Goal: Task Accomplishment & Management: Manage account settings

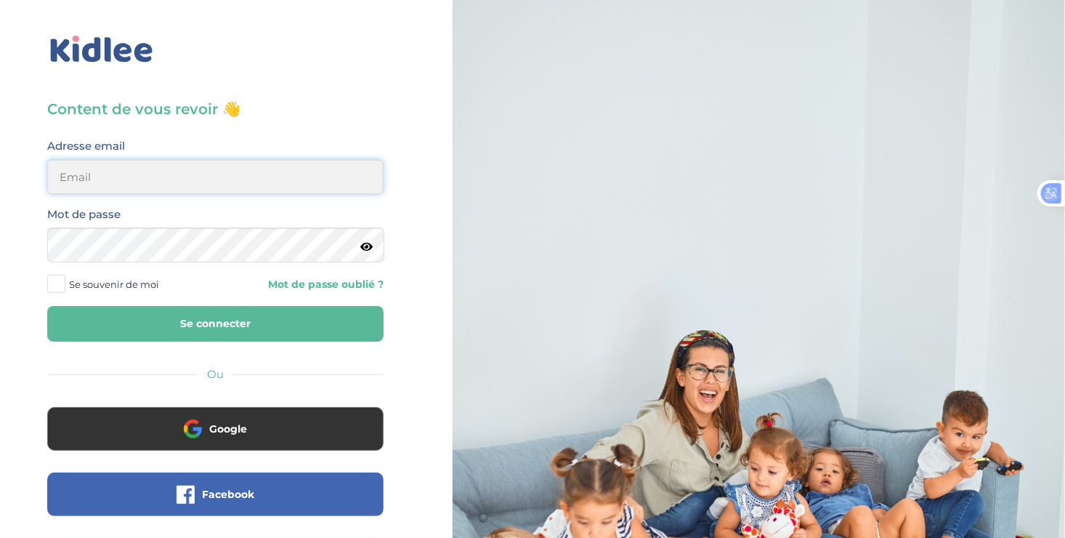
type input "ousmanealhassanetoure@gmail.com"
click at [57, 288] on span at bounding box center [56, 284] width 18 height 18
click at [0, 0] on input "Se souvenir de moi" at bounding box center [0, 0] width 0 height 0
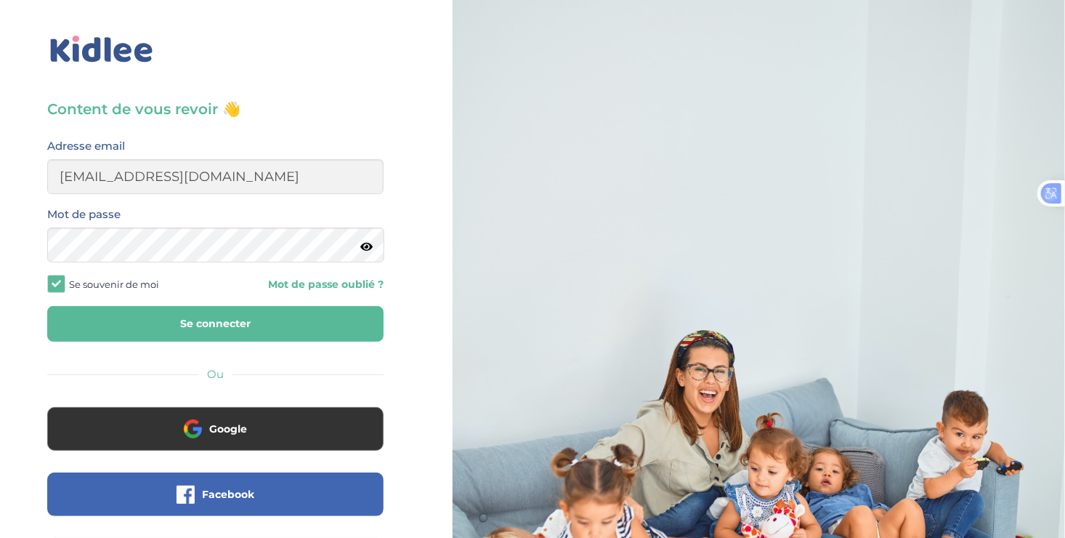
click at [175, 317] on button "Se connecter" at bounding box center [215, 324] width 336 height 36
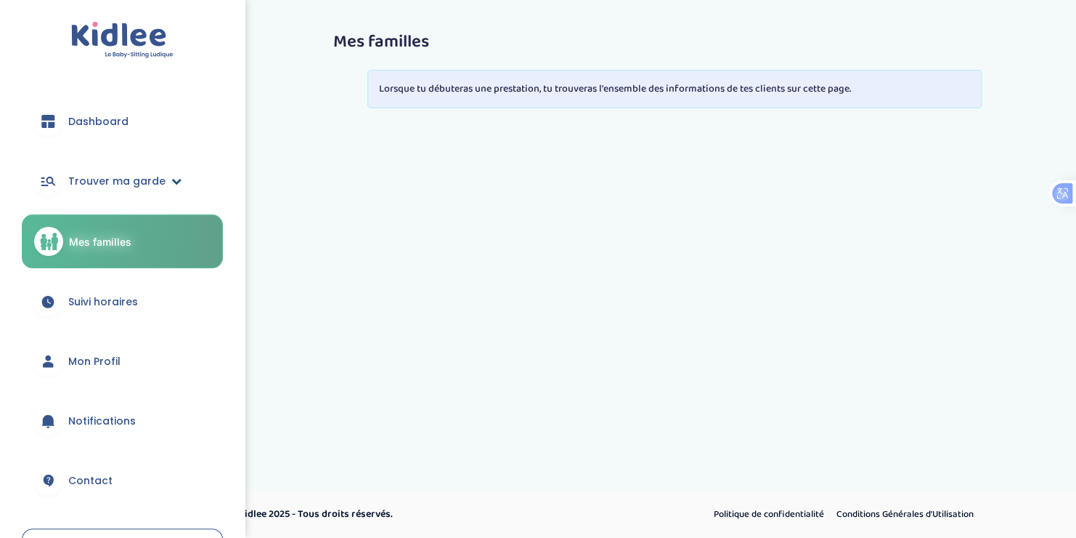
click at [131, 176] on span "Trouver ma garde" at bounding box center [116, 181] width 97 height 15
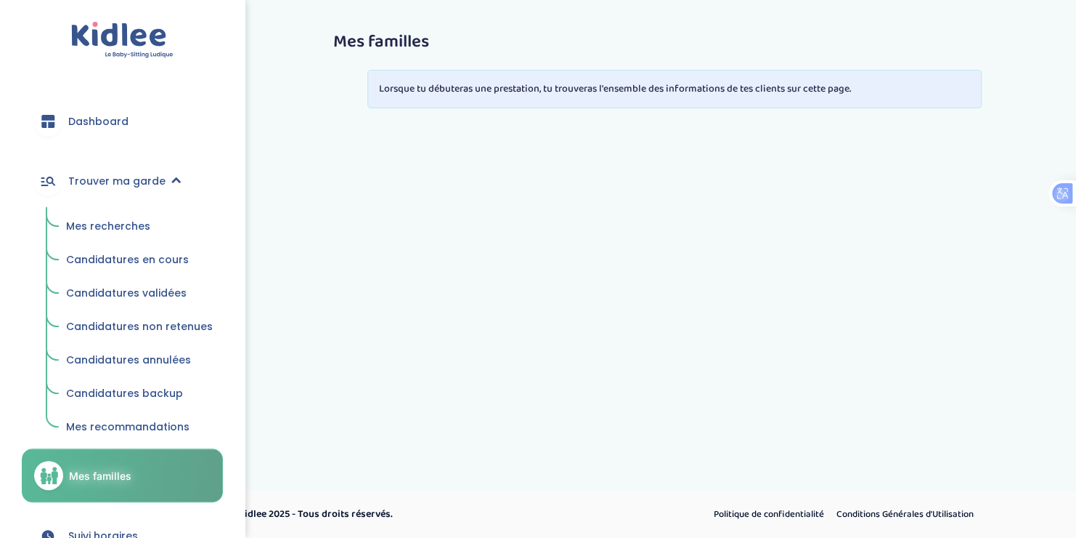
click at [123, 222] on span "Mes recherches" at bounding box center [108, 226] width 84 height 15
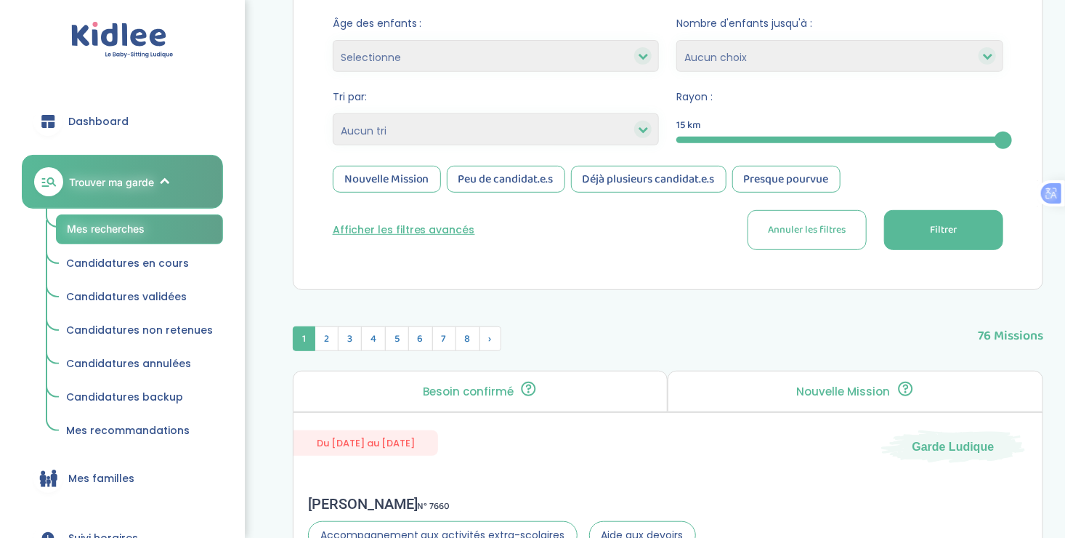
scroll to position [282, 0]
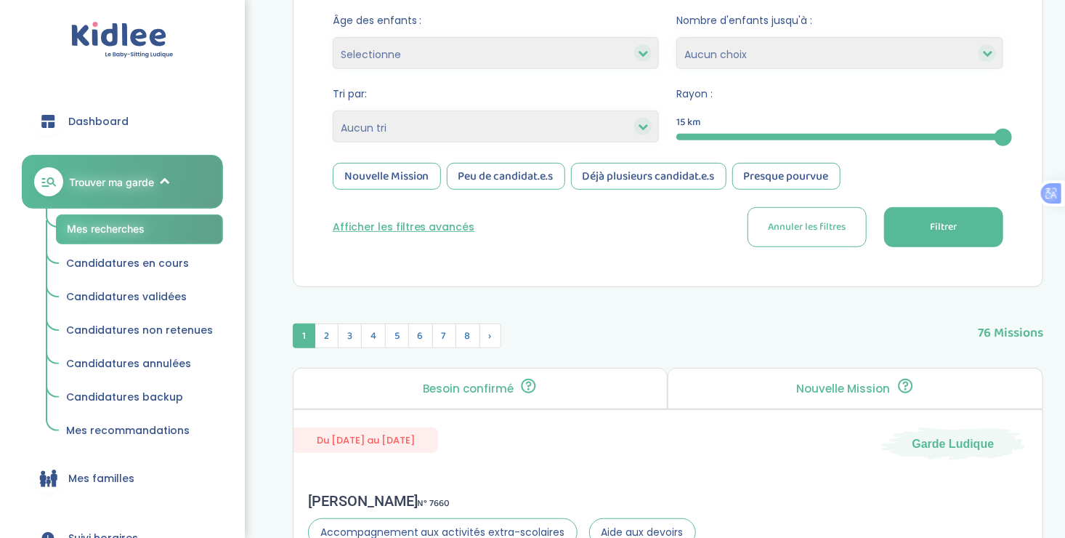
click at [384, 182] on div "Nouvelle Mission" at bounding box center [387, 176] width 108 height 27
click at [965, 225] on button "Filtrer" at bounding box center [943, 227] width 119 height 40
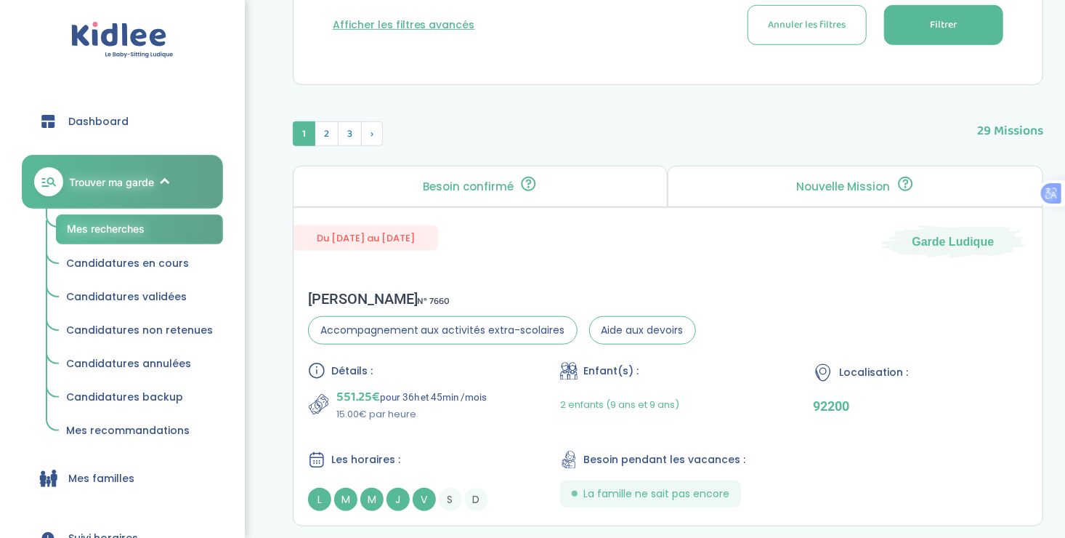
scroll to position [484, 0]
click at [465, 429] on div "Détails : 551.25€ pour 36h et 45min /mois 15.00€ par heure Enfant(s) : 2 enfant…" at bounding box center [668, 435] width 720 height 149
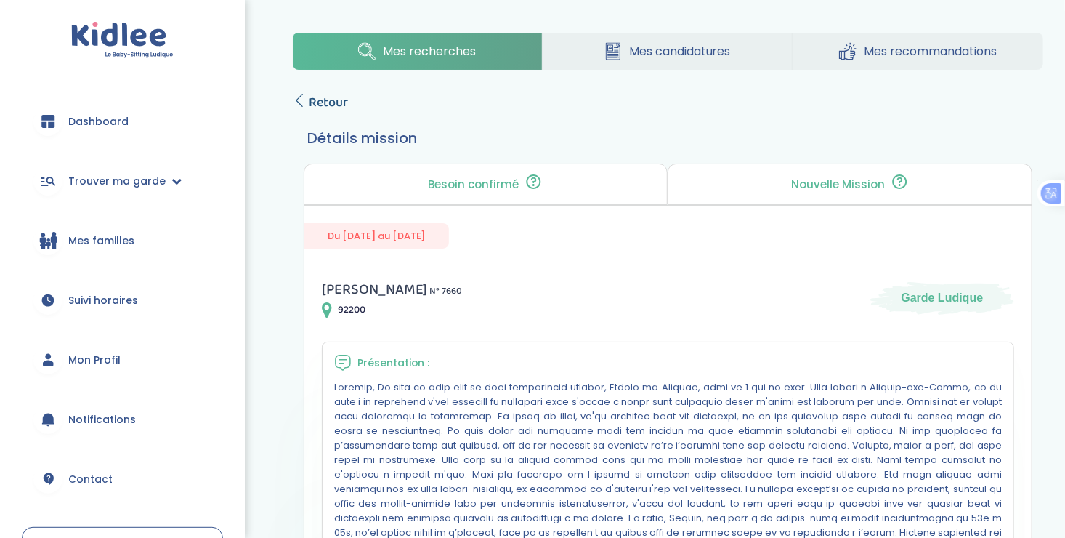
click at [298, 102] on icon at bounding box center [299, 100] width 13 height 13
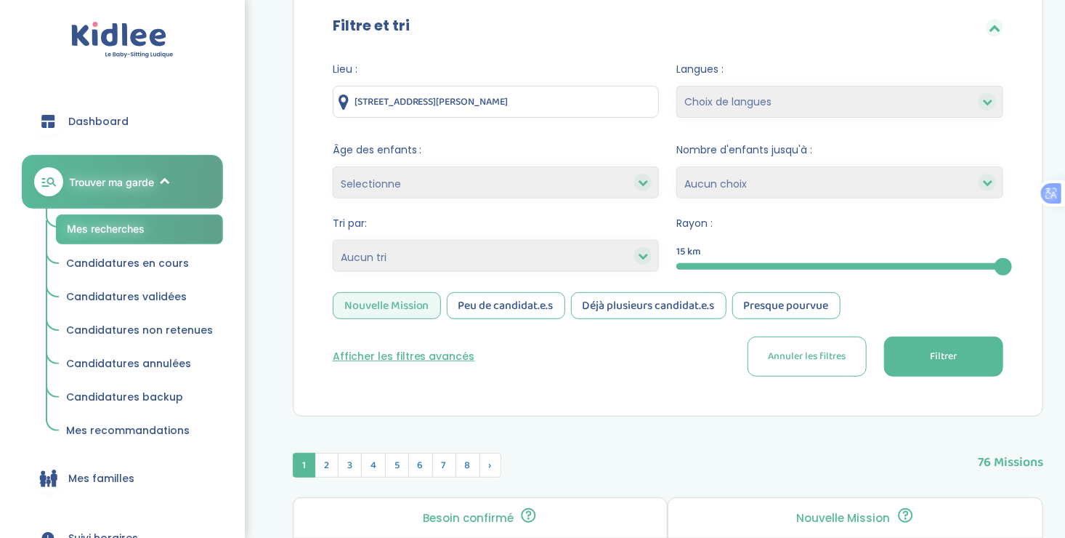
scroll to position [154, 0]
click at [399, 299] on div "Nouvelle Mission" at bounding box center [387, 304] width 108 height 27
click at [951, 360] on span "Filtrer" at bounding box center [943, 354] width 27 height 15
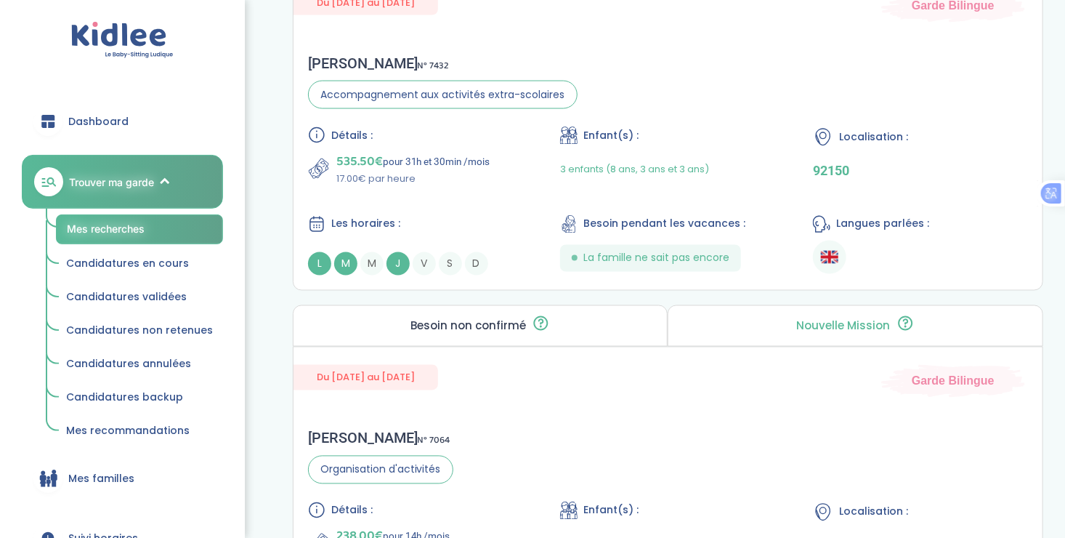
scroll to position [4085, 0]
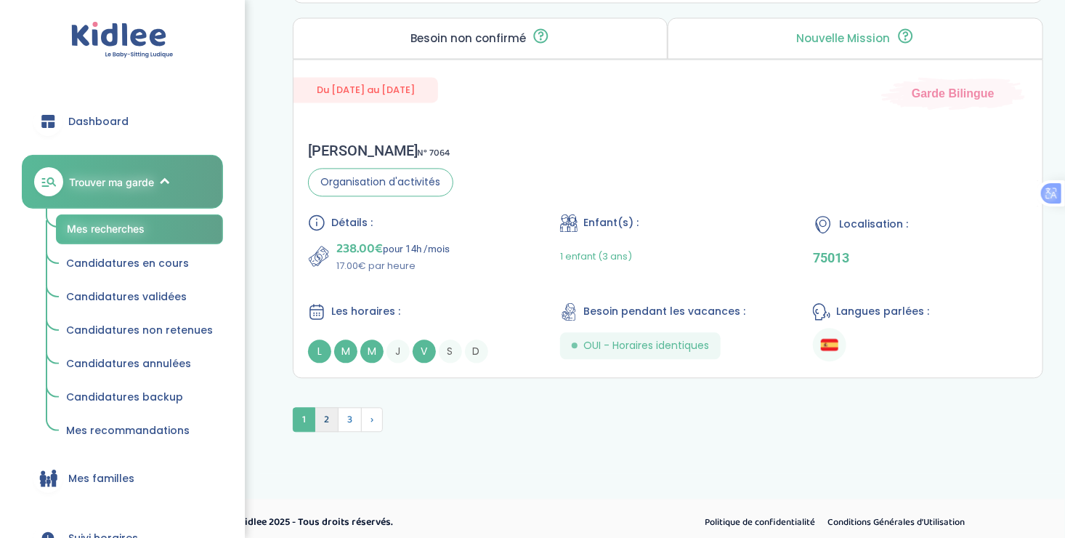
click at [321, 407] on span "2" at bounding box center [327, 419] width 24 height 25
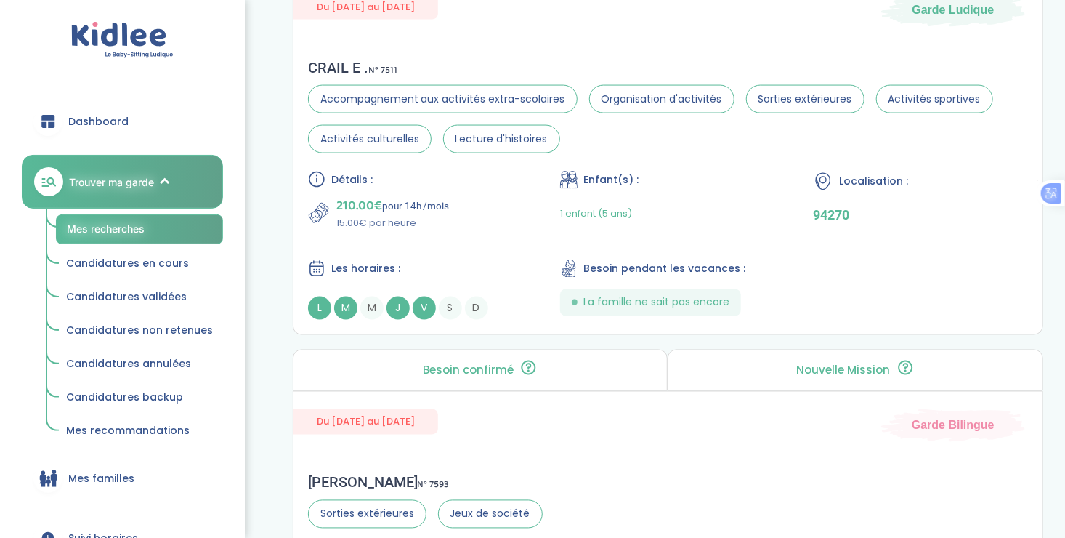
scroll to position [3710, 0]
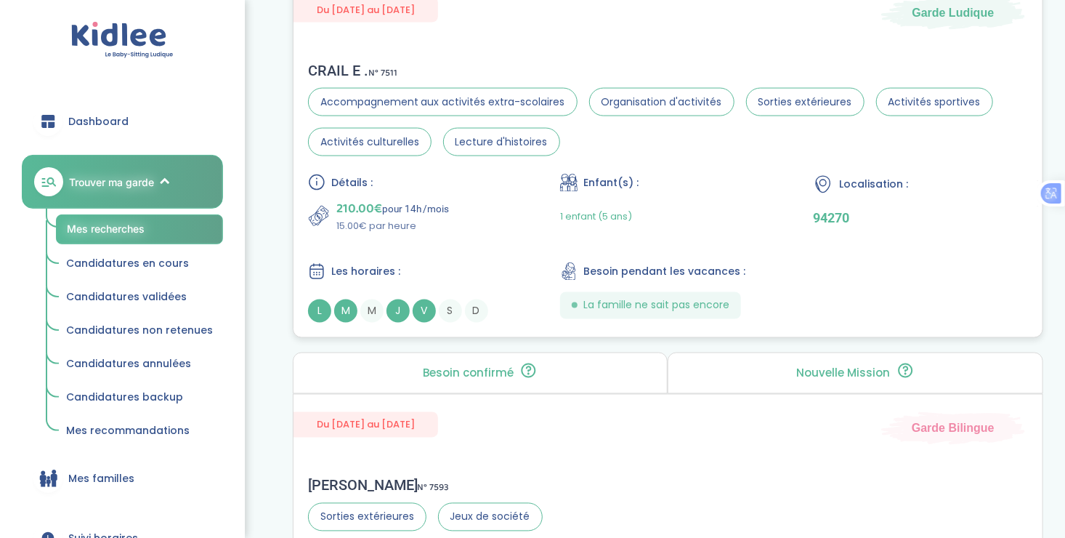
click at [602, 227] on div "Détails : 210.00€ pour 14h /mois 15.00€ par heure Enfant(s) : 1 enfant (5 ans) …" at bounding box center [668, 248] width 720 height 149
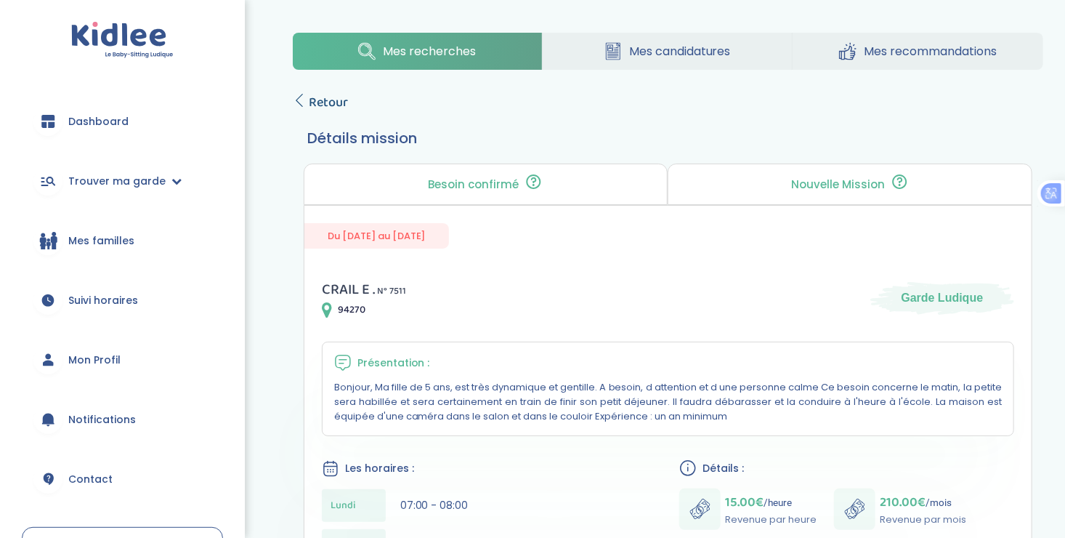
click at [299, 99] on icon at bounding box center [299, 100] width 13 height 13
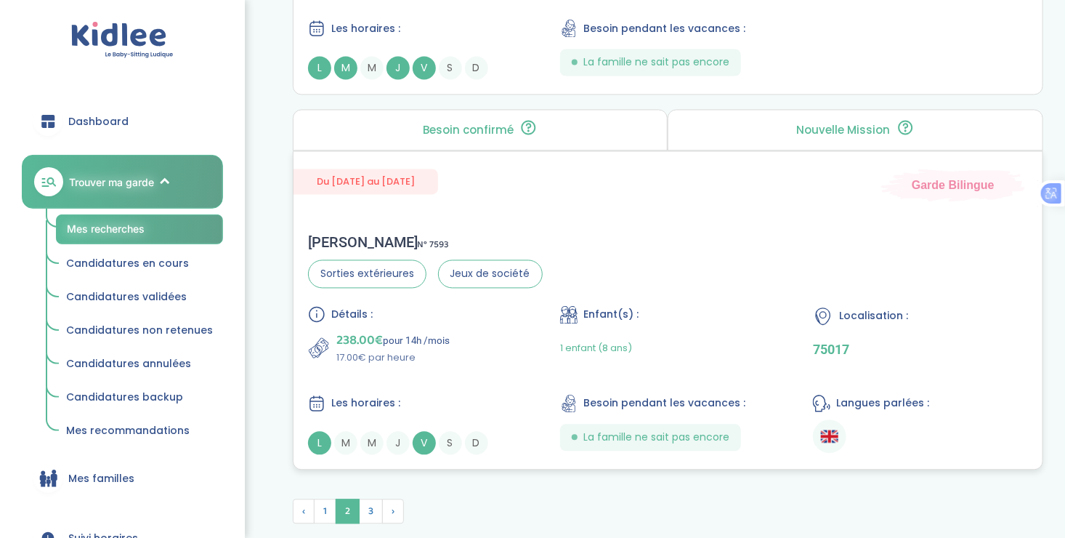
scroll to position [4045, 0]
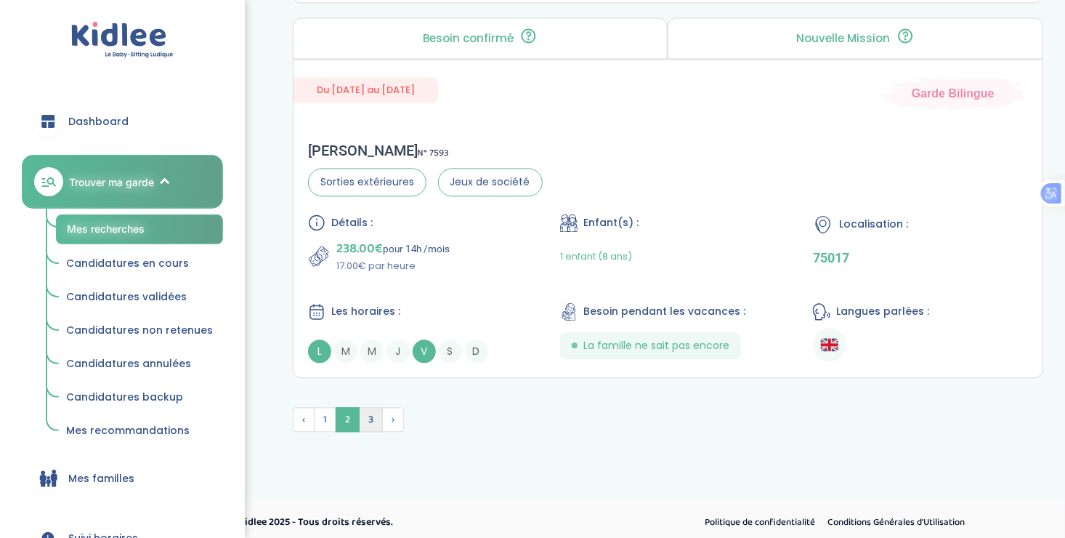
click at [361, 410] on span "3" at bounding box center [371, 419] width 24 height 25
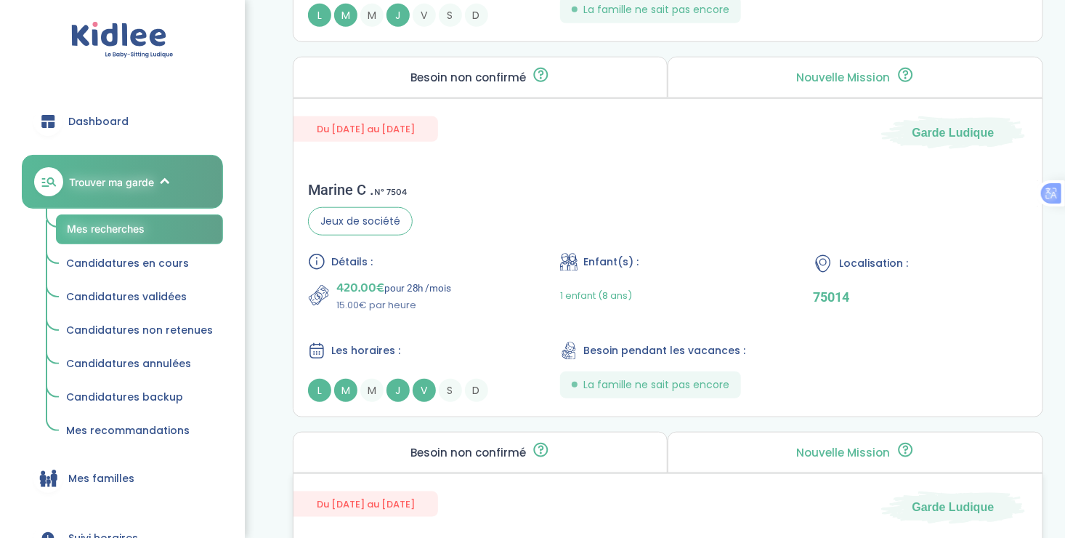
scroll to position [3219, 0]
click at [471, 251] on div "Détails :" at bounding box center [415, 259] width 215 height 17
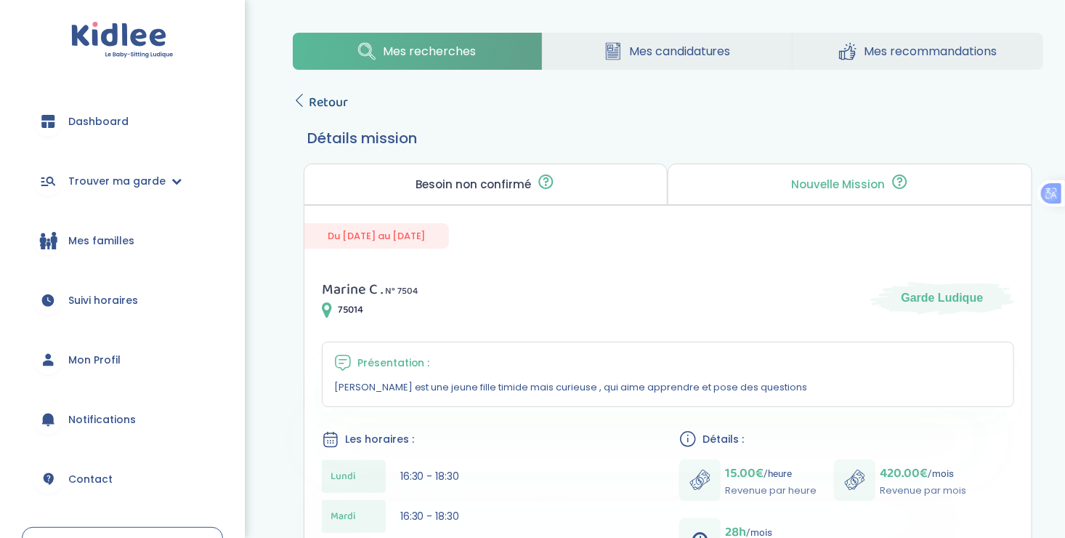
click at [300, 97] on icon at bounding box center [299, 100] width 13 height 13
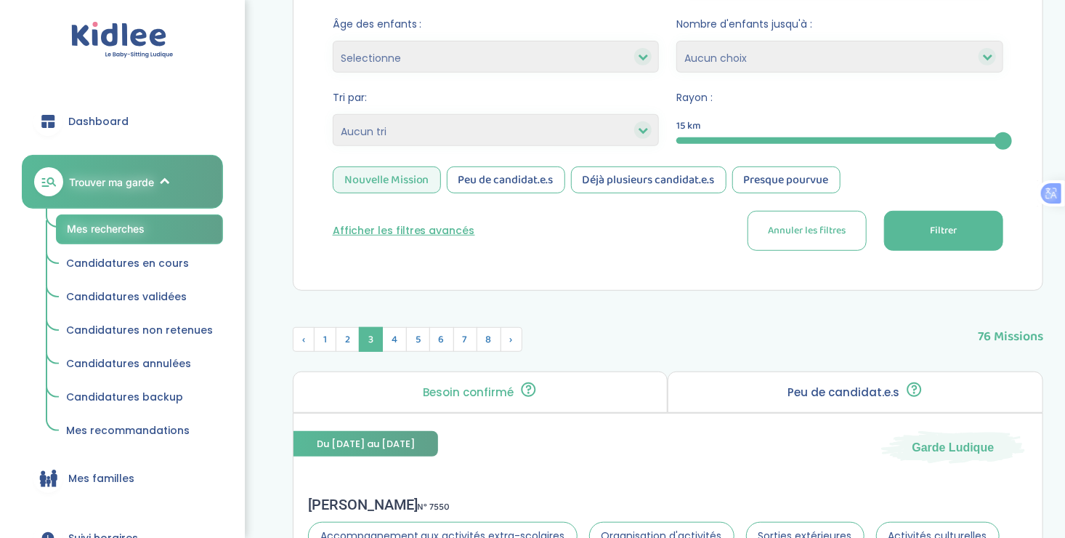
scroll to position [287, 0]
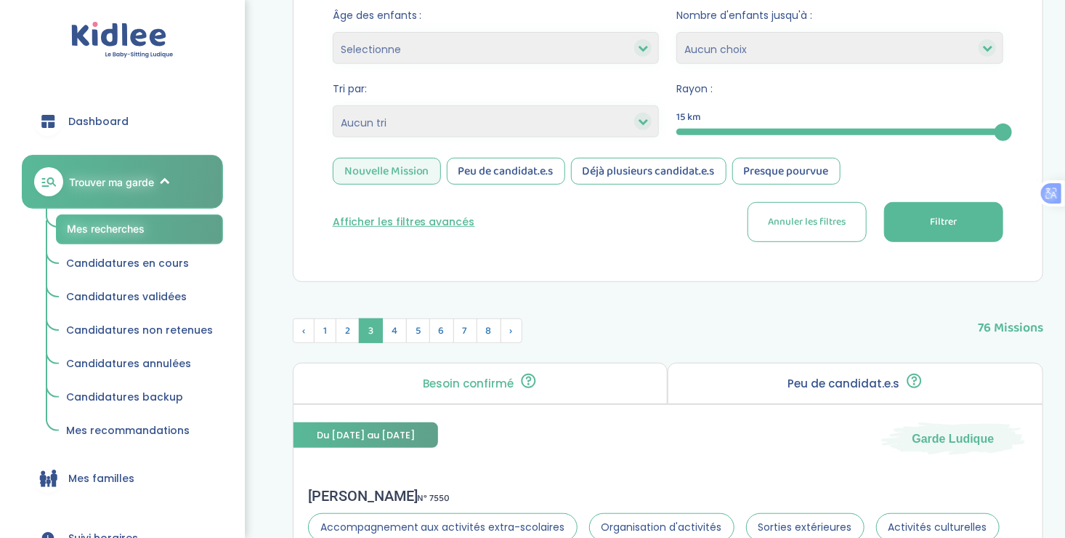
click at [391, 169] on div "Nouvelle Mission" at bounding box center [387, 171] width 108 height 27
click at [959, 222] on button "Filtrer" at bounding box center [943, 222] width 119 height 40
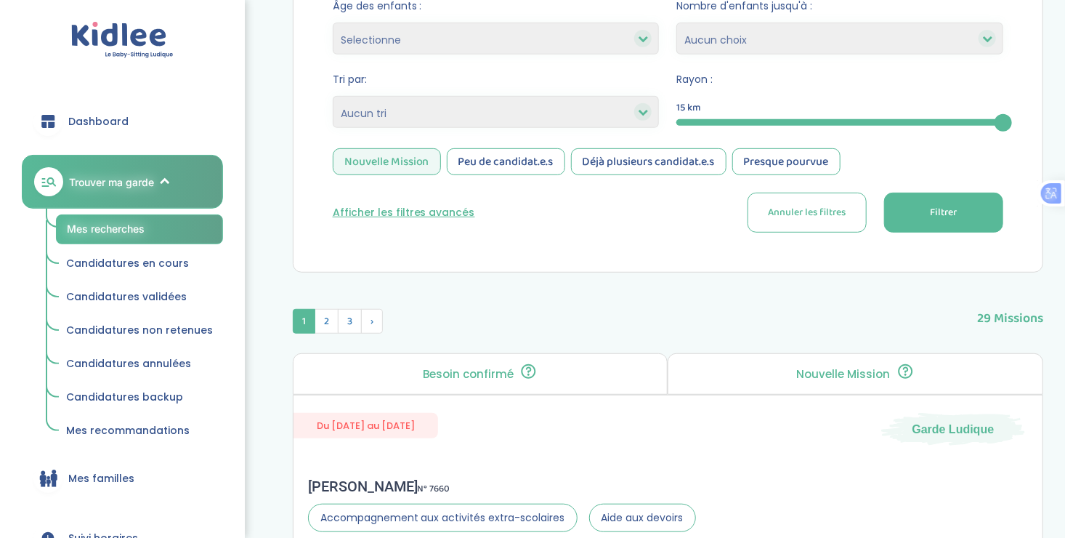
scroll to position [291, 0]
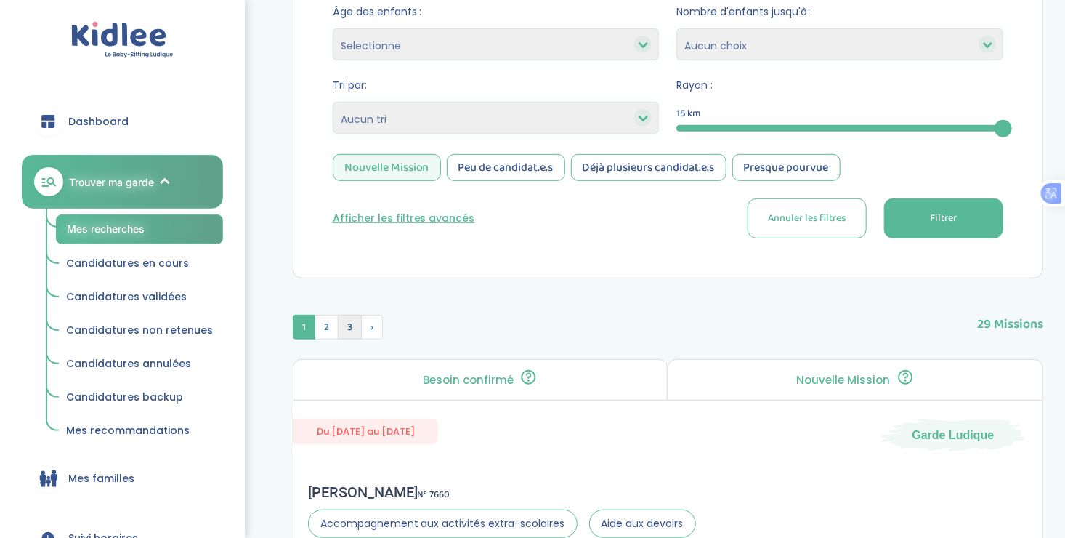
click at [341, 327] on span "3" at bounding box center [350, 327] width 24 height 25
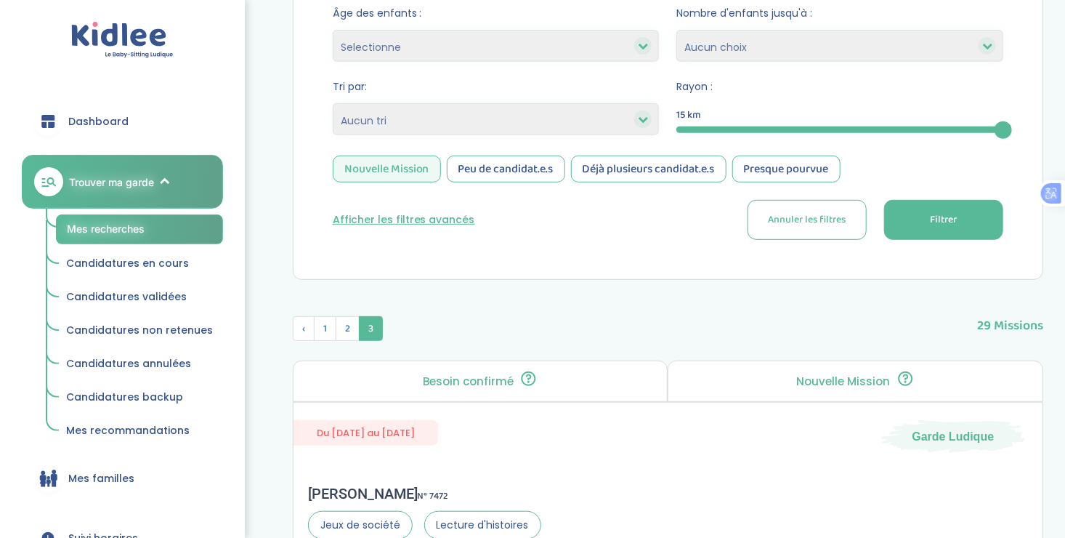
click at [471, 376] on p "Besoin confirmé" at bounding box center [468, 382] width 91 height 12
click at [403, 163] on div "Nouvelle Mission" at bounding box center [387, 168] width 108 height 27
click at [800, 171] on div "Presque pourvue" at bounding box center [786, 168] width 108 height 27
click at [965, 215] on button "Filtrer" at bounding box center [943, 220] width 119 height 40
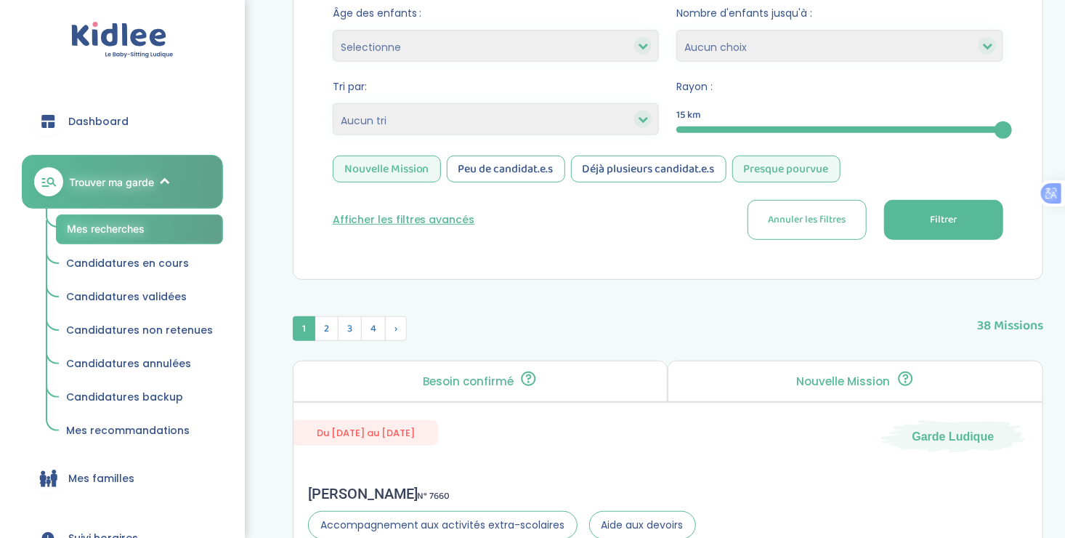
click at [376, 167] on div "Nouvelle Mission" at bounding box center [387, 168] width 108 height 27
click at [954, 215] on span "Filtrer" at bounding box center [943, 219] width 27 height 15
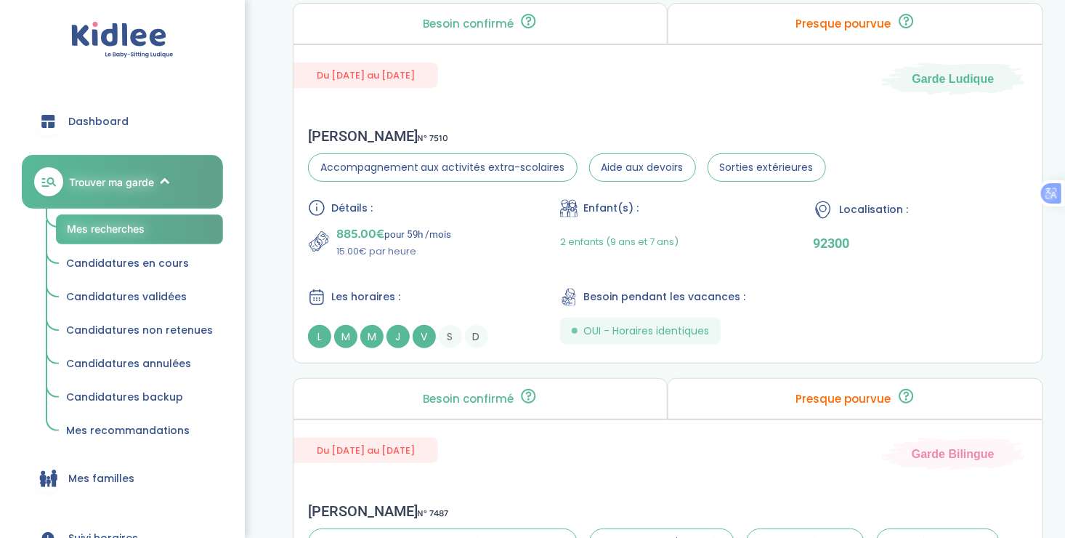
scroll to position [2827, 0]
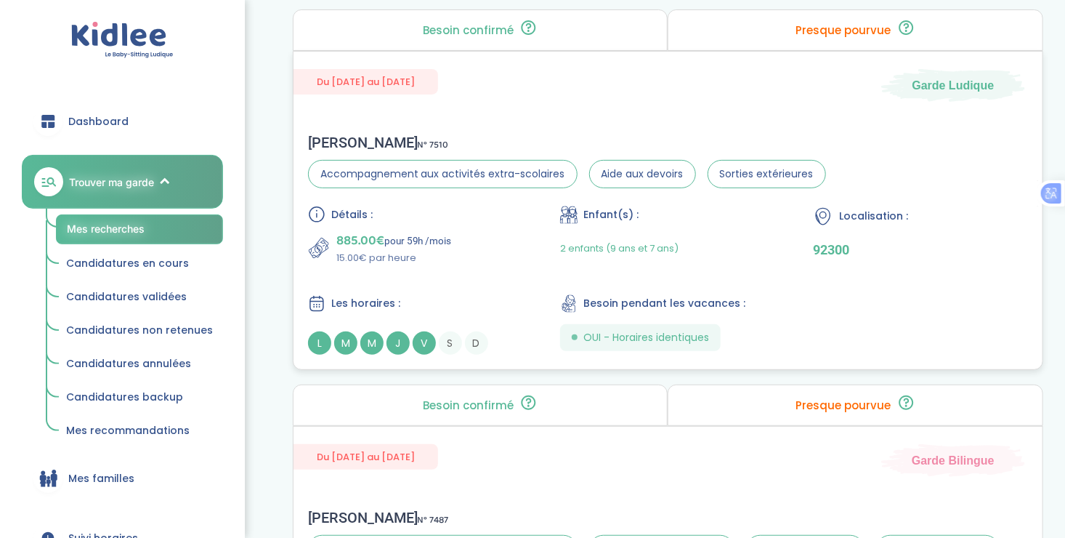
click at [746, 231] on div "2 enfants (9 ans et 7 ans)" at bounding box center [667, 248] width 215 height 34
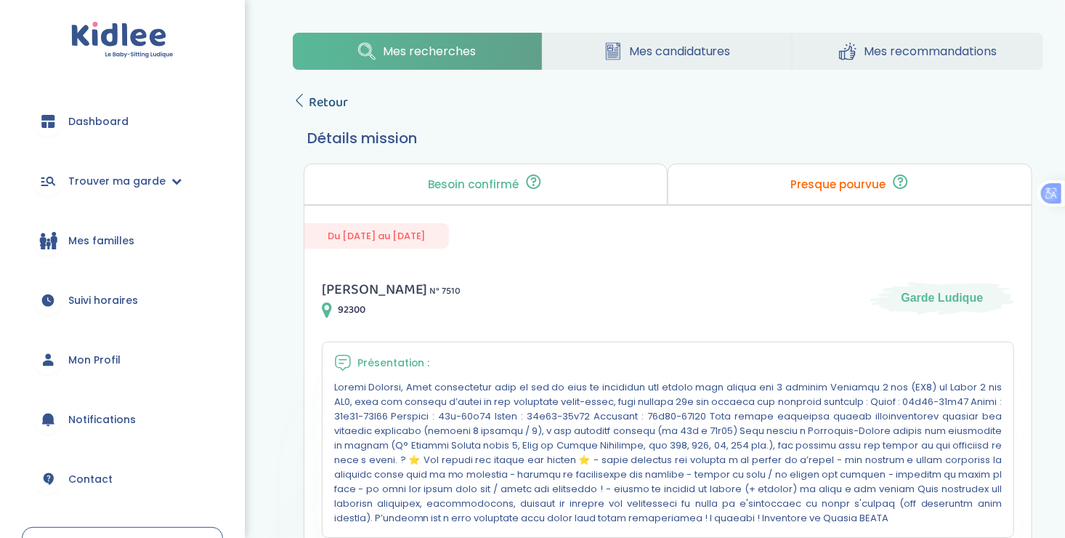
click at [307, 94] on link "Retour" at bounding box center [320, 102] width 55 height 20
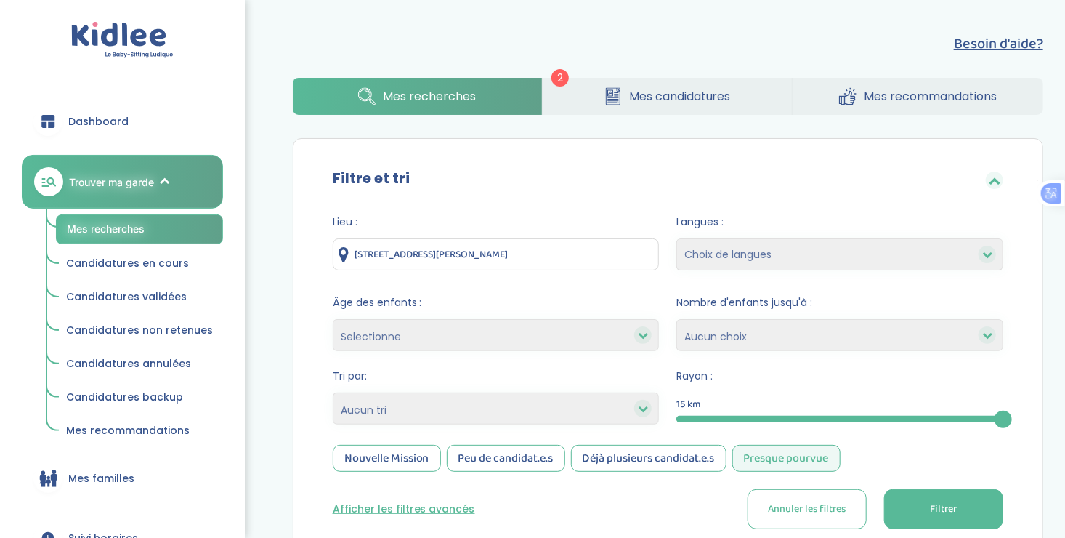
click at [400, 456] on div "Nouvelle Mission" at bounding box center [387, 458] width 108 height 27
click at [763, 448] on div "Presque pourvue" at bounding box center [786, 458] width 108 height 27
click at [952, 498] on button "Filtrer" at bounding box center [943, 509] width 119 height 40
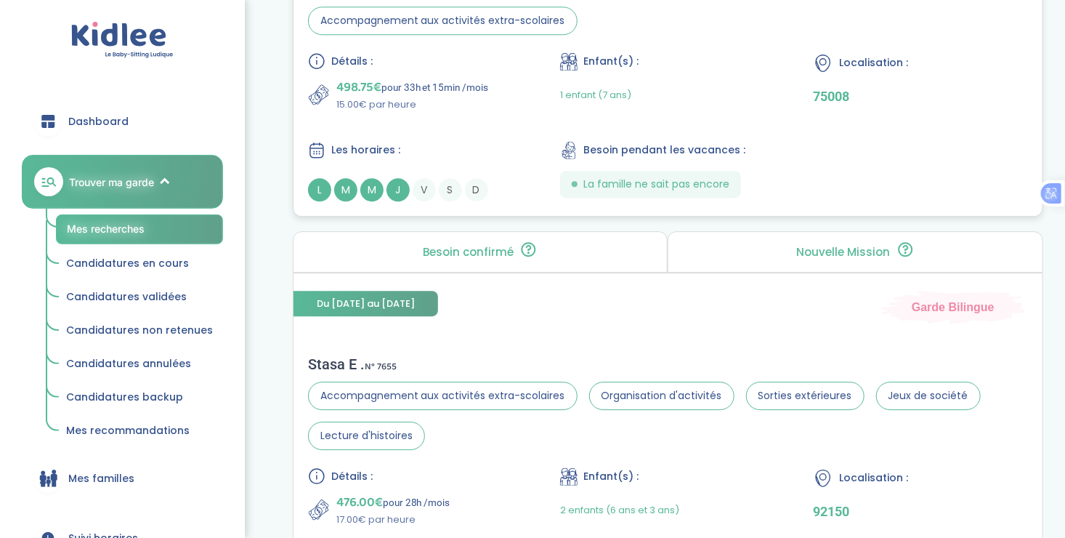
scroll to position [1919, 0]
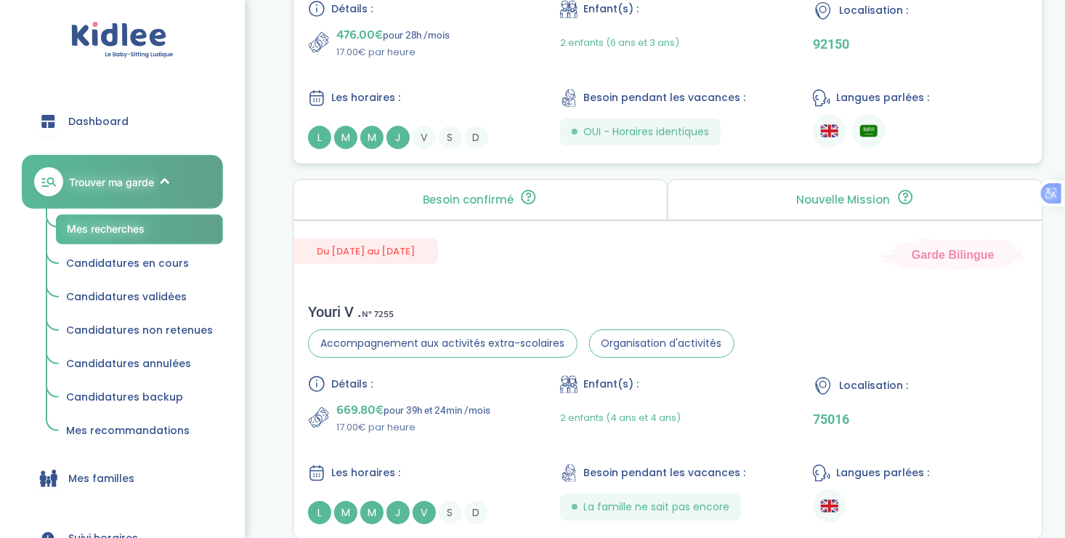
click at [561, 303] on div "Youri V . N° 7255" at bounding box center [521, 311] width 426 height 17
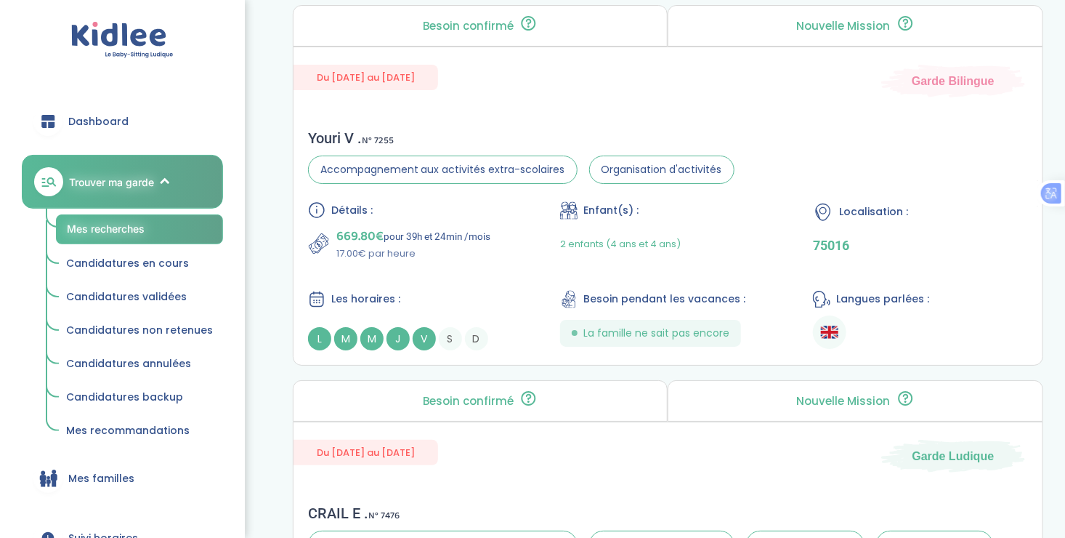
scroll to position [2571, 0]
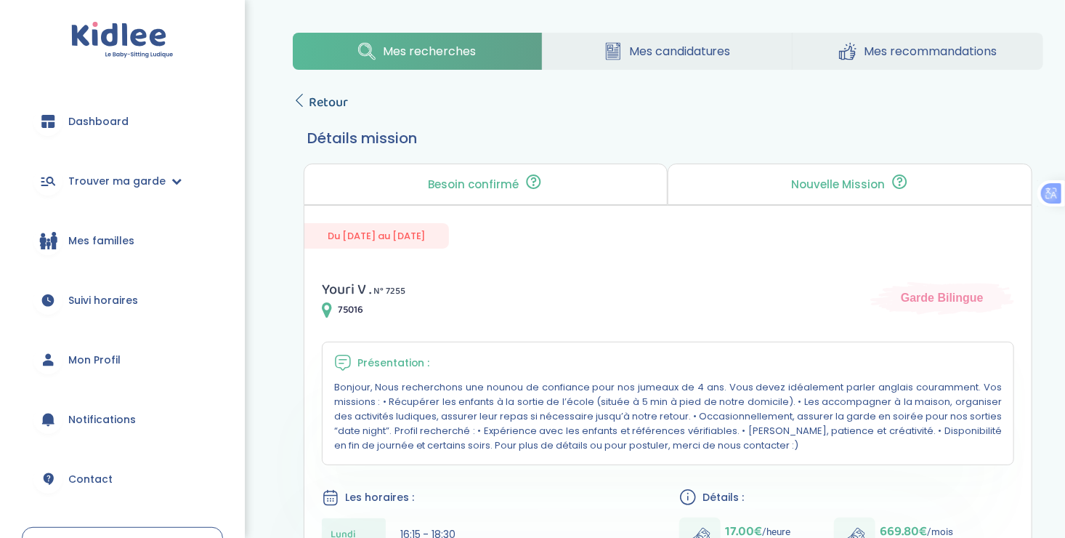
click at [303, 97] on icon at bounding box center [299, 100] width 13 height 13
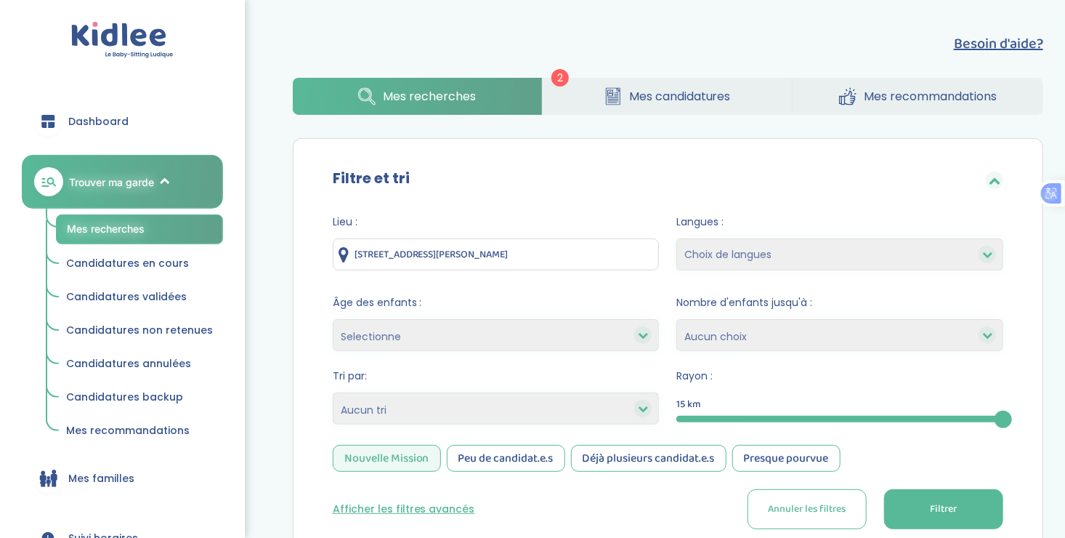
click at [597, 99] on link "Mes candidatures" at bounding box center [667, 96] width 249 height 37
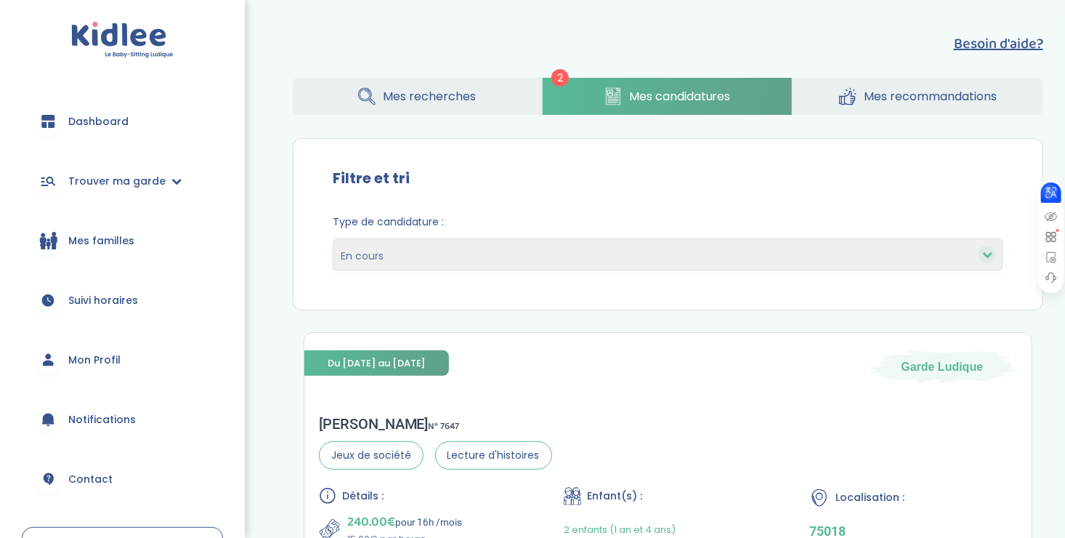
click at [1051, 192] on icon at bounding box center [1051, 192] width 15 height 15
click at [1050, 213] on icon at bounding box center [1051, 216] width 13 height 13
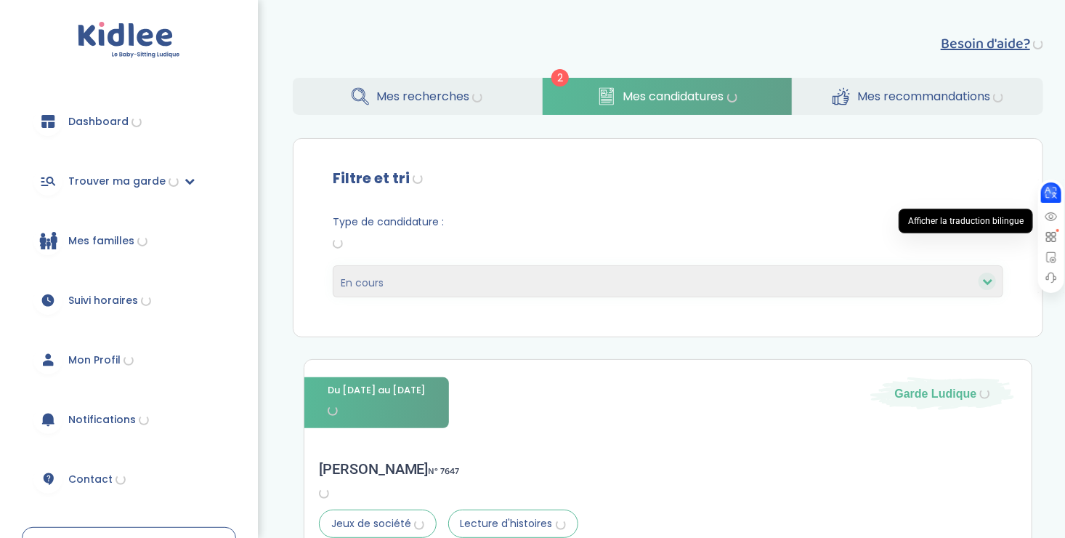
click at [1050, 213] on icon at bounding box center [1051, 216] width 13 height 13
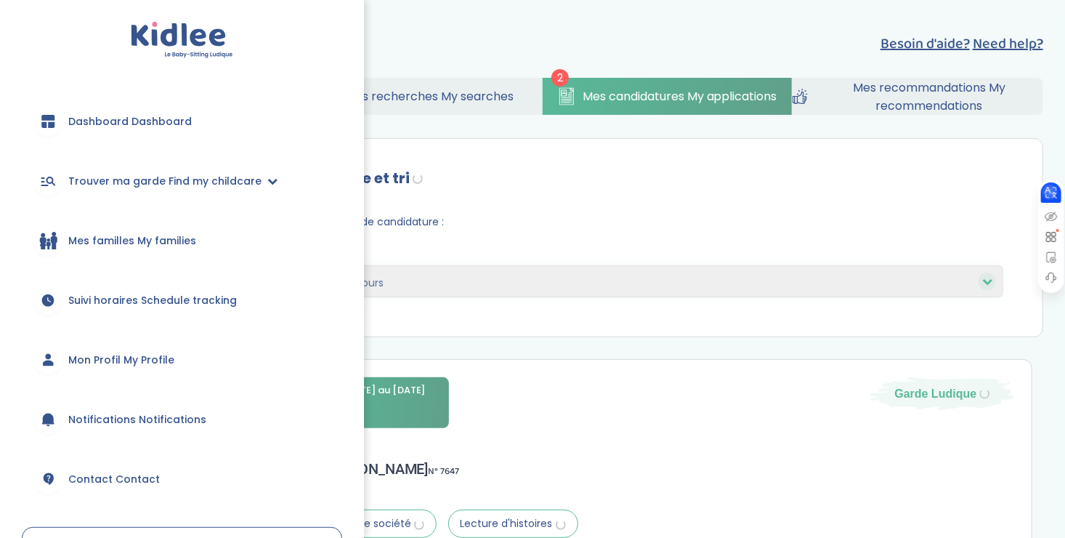
click at [1058, 198] on img at bounding box center [1058, 200] width 7 height 7
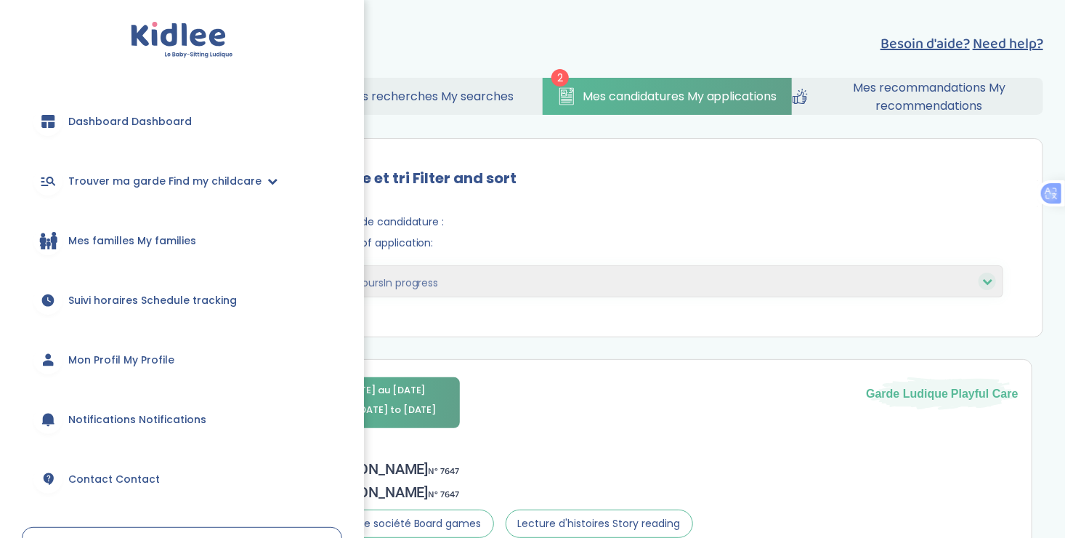
click at [492, 36] on div "Besoin d'aide? Need help? 2 Mes recherches My searches Mes candidatures My appl…" at bounding box center [668, 196] width 794 height 348
click at [1058, 197] on img at bounding box center [1058, 200] width 7 height 7
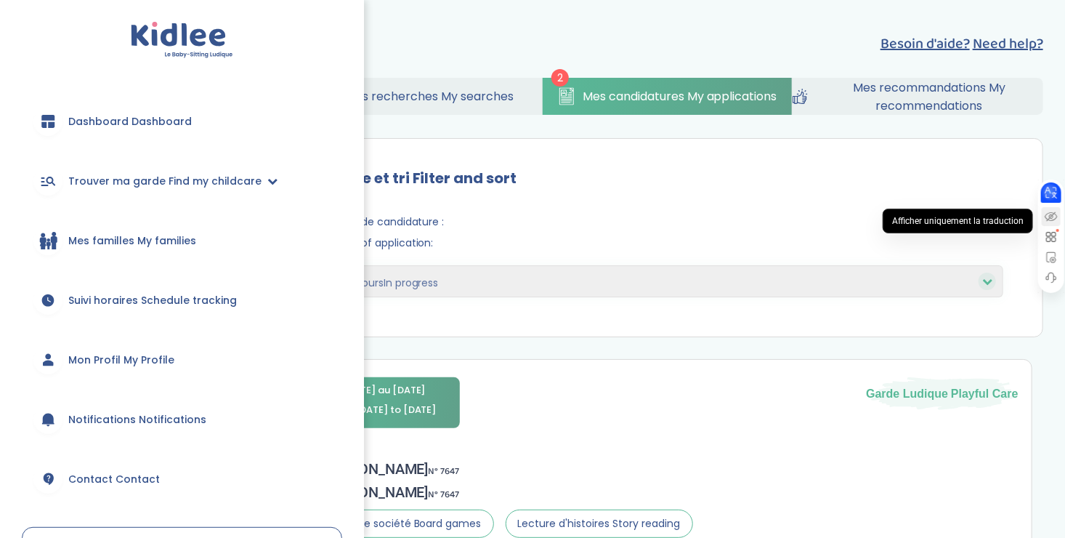
click at [1055, 210] on icon at bounding box center [1051, 216] width 13 height 13
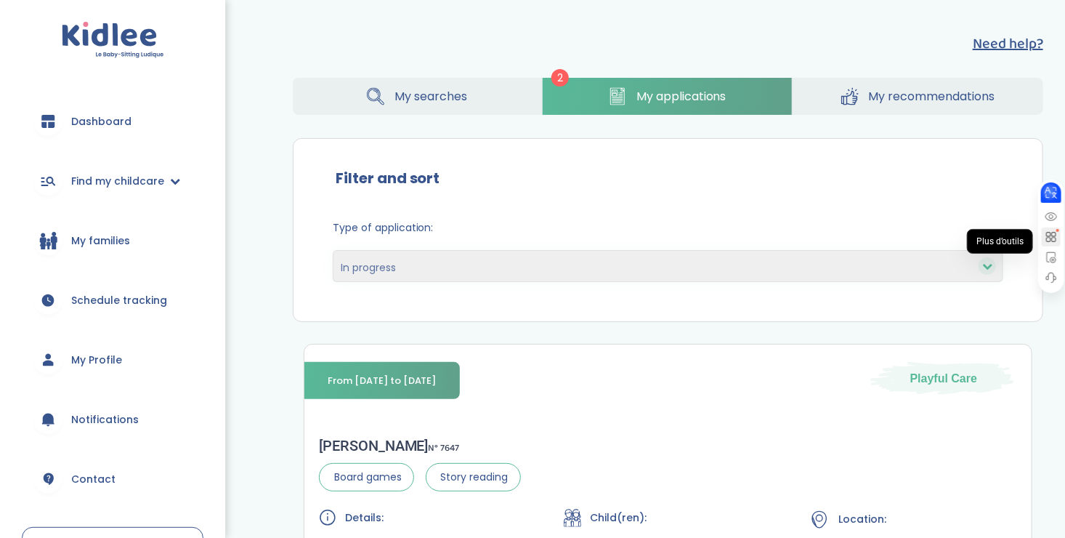
click at [1053, 238] on icon at bounding box center [1051, 236] width 13 height 13
click at [108, 362] on wpstranslate-tanslation-text "My Profile" at bounding box center [96, 359] width 51 height 15
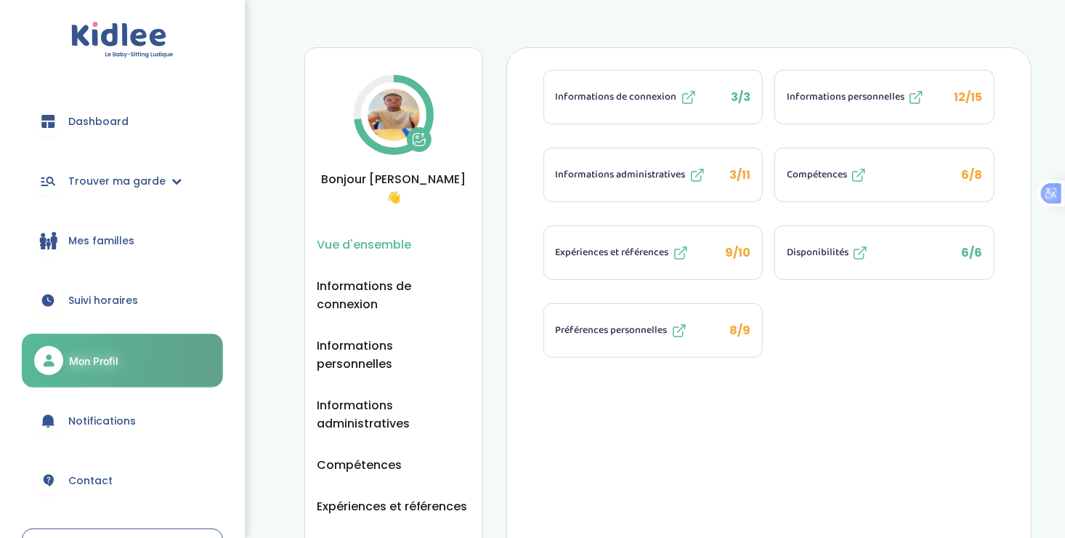
scroll to position [153, 0]
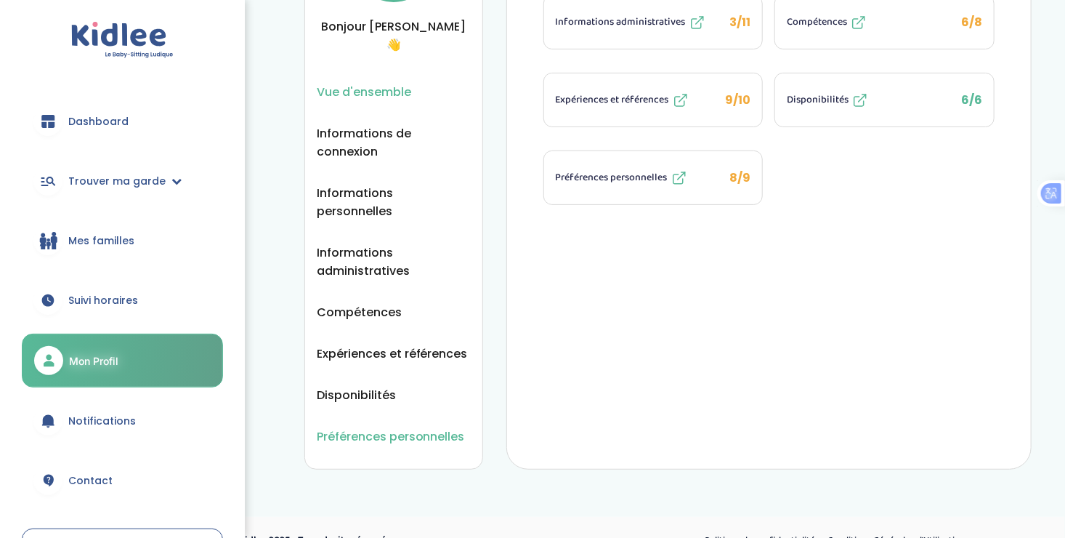
click at [346, 427] on span "Préférences personnelles" at bounding box center [391, 436] width 148 height 18
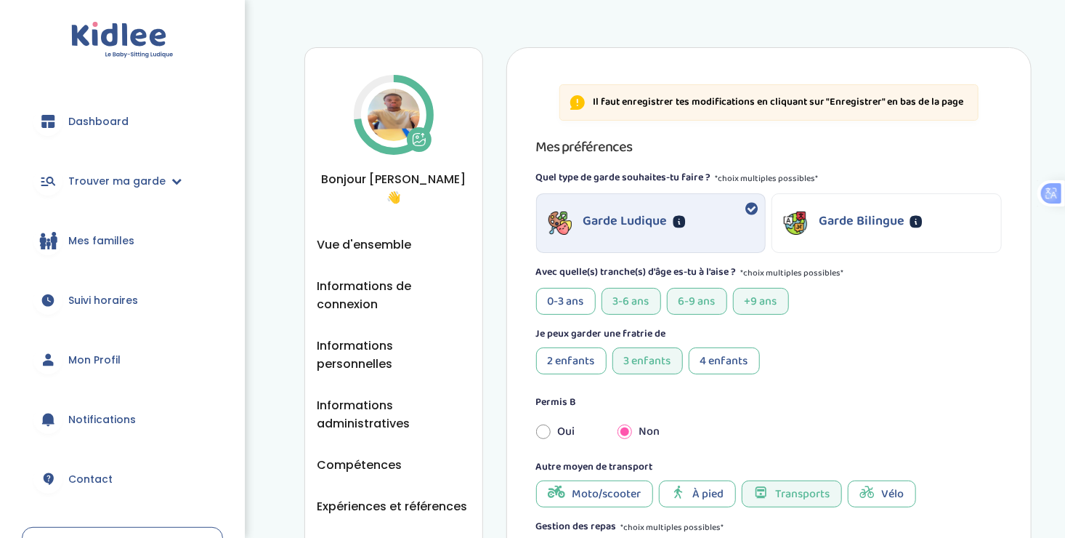
click at [724, 217] on div "Garde Ludique" at bounding box center [651, 223] width 229 height 58
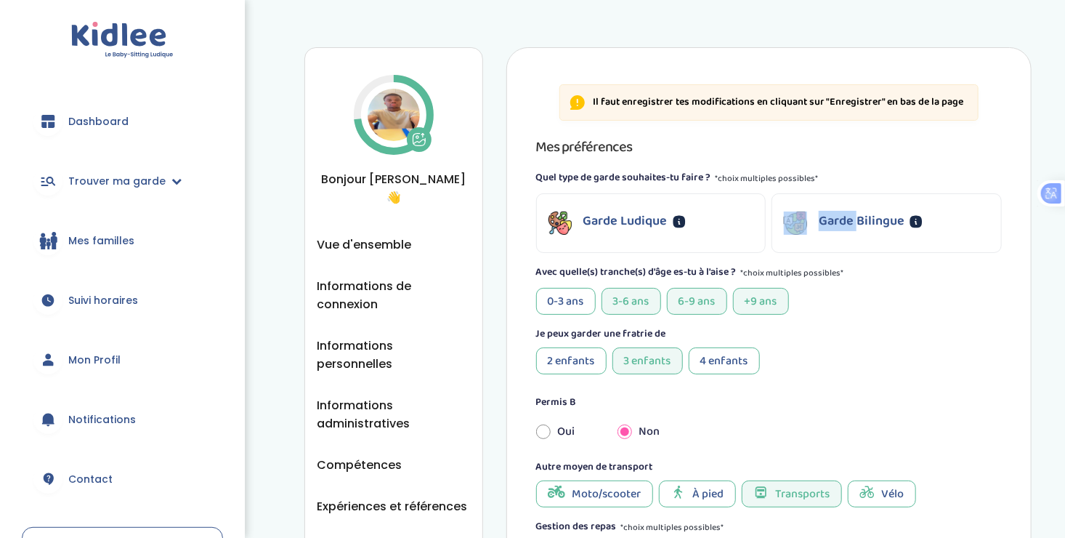
click at [724, 217] on div "Garde Ludique" at bounding box center [651, 223] width 229 height 58
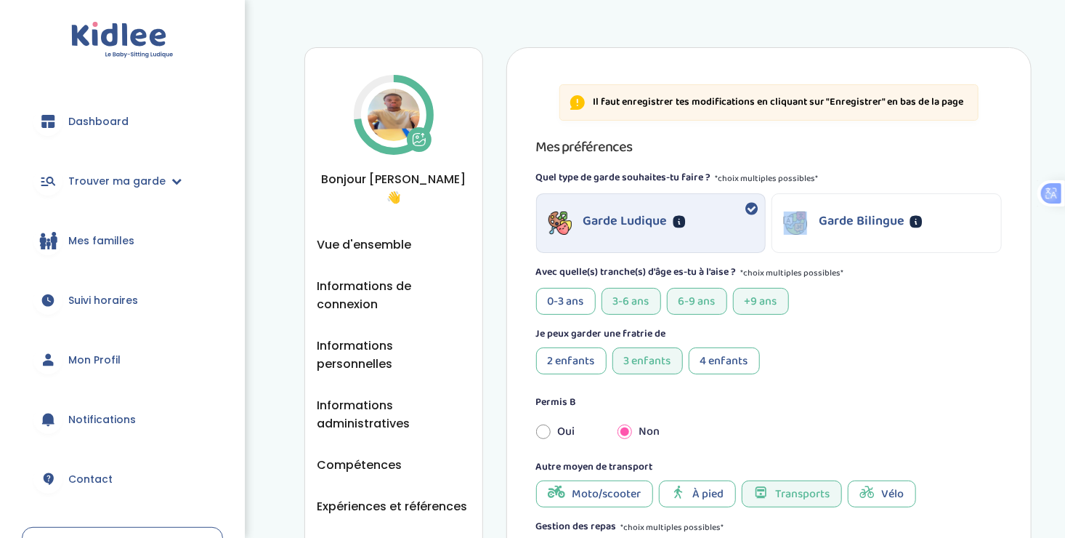
click at [724, 217] on div "Garde Ludique" at bounding box center [651, 223] width 229 height 58
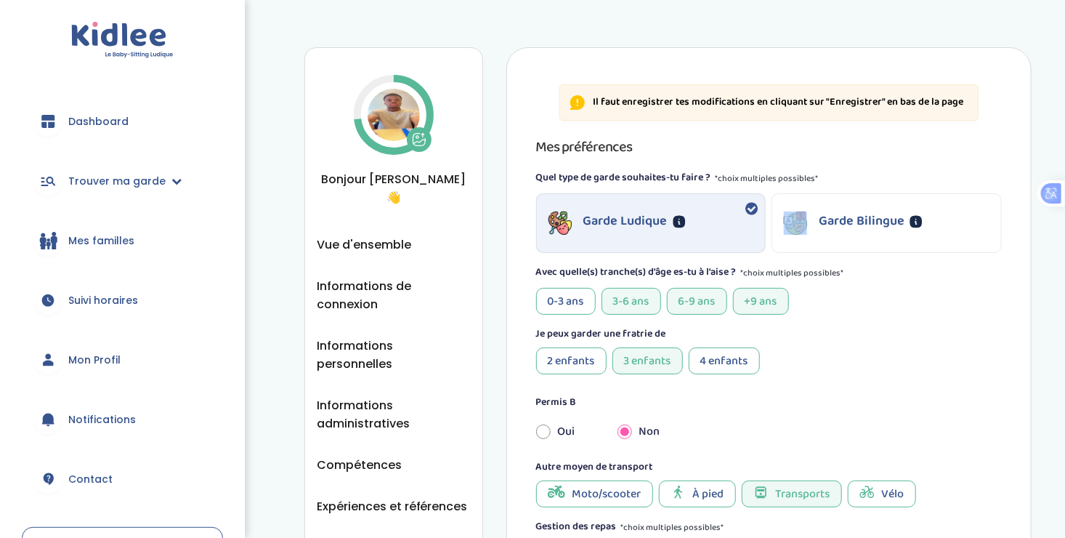
click at [724, 217] on div "Garde Ludique" at bounding box center [651, 223] width 229 height 58
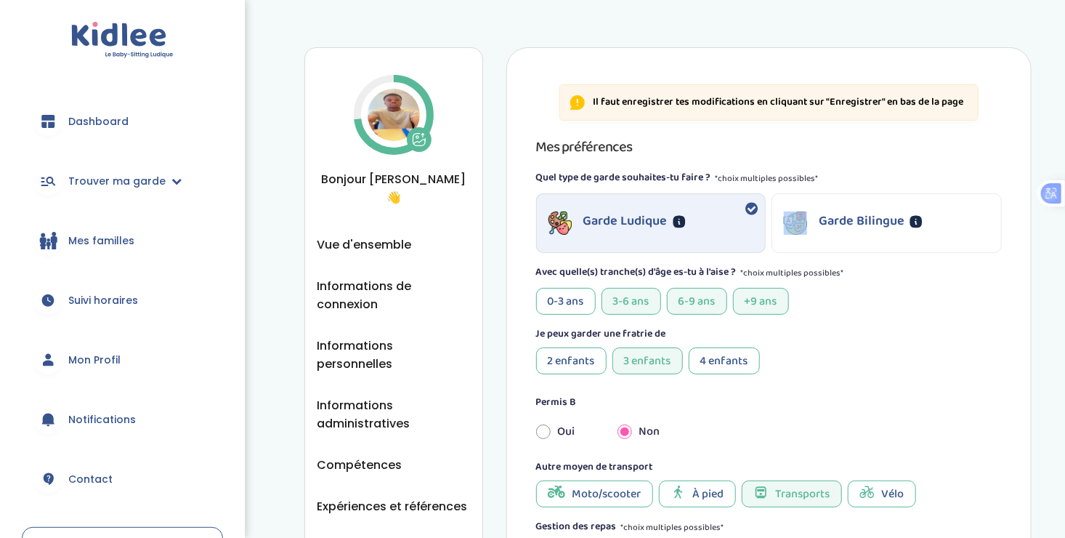
click at [724, 217] on div "Garde Ludique" at bounding box center [651, 223] width 229 height 58
click at [727, 217] on div "Garde Ludique" at bounding box center [651, 223] width 229 height 58
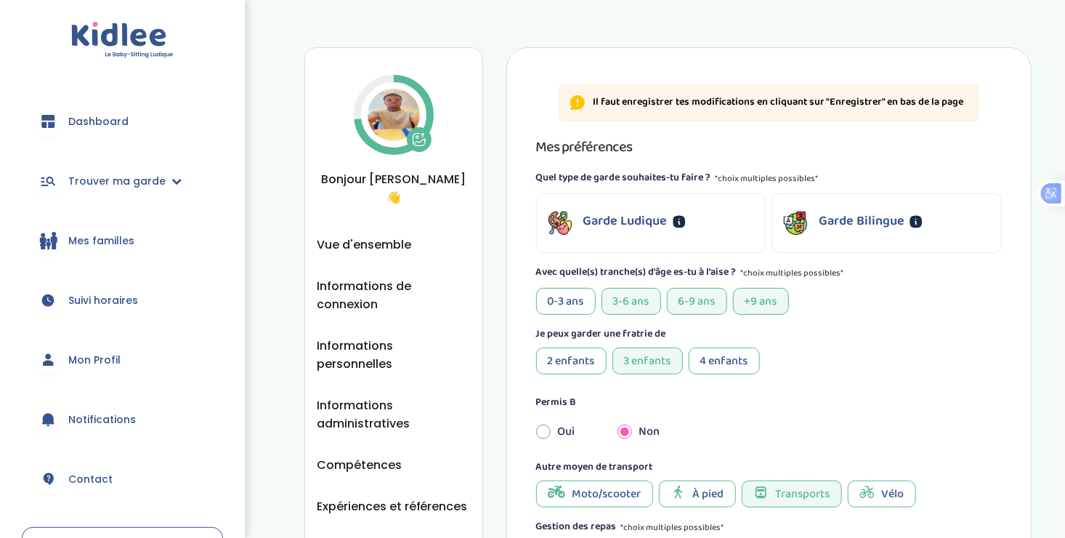
drag, startPoint x: 738, startPoint y: 223, endPoint x: 741, endPoint y: 214, distance: 9.9
click at [741, 214] on div "Garde Ludique" at bounding box center [651, 223] width 229 height 58
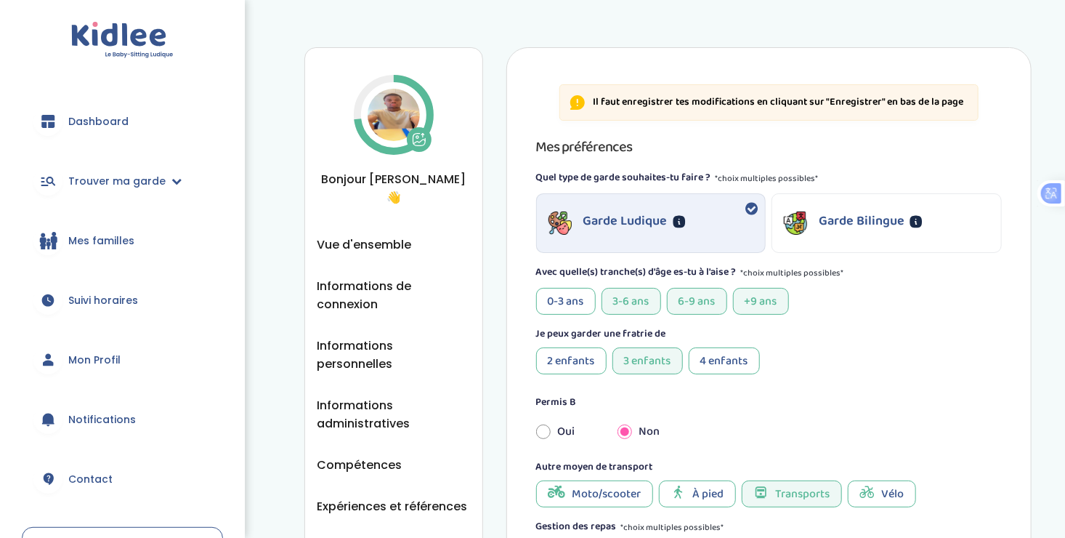
drag, startPoint x: 881, startPoint y: 227, endPoint x: 907, endPoint y: 332, distance: 107.6
click at [907, 332] on div "Mes préférences Quel type de garde souhaites-tu faire ? *choix multiples possib…" at bounding box center [769, 516] width 466 height 763
click at [907, 332] on div "Je peux garder une fratrie de" at bounding box center [769, 333] width 466 height 15
click at [771, 386] on div "Permis B Oui Non" at bounding box center [769, 417] width 466 height 62
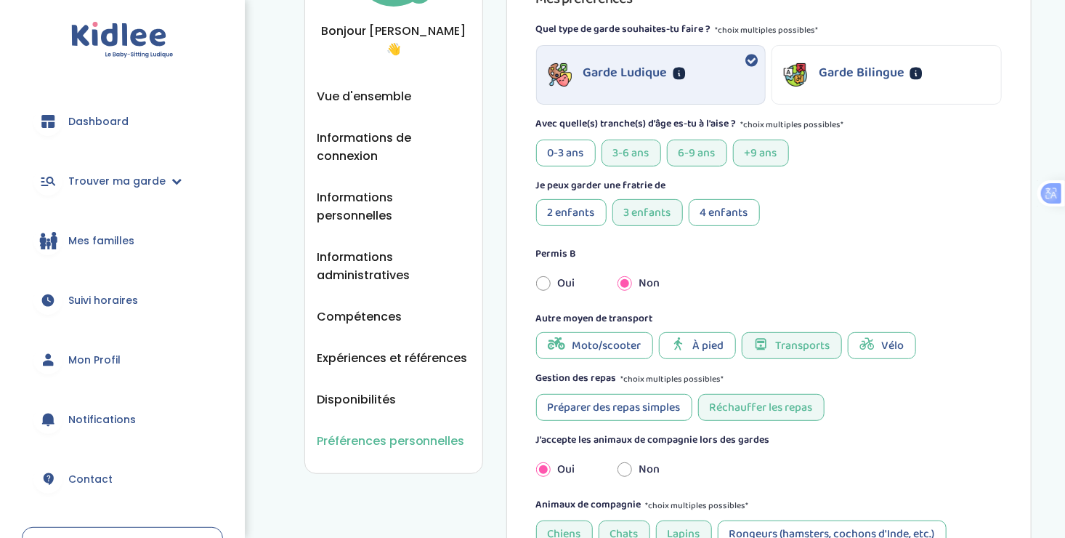
scroll to position [160, 0]
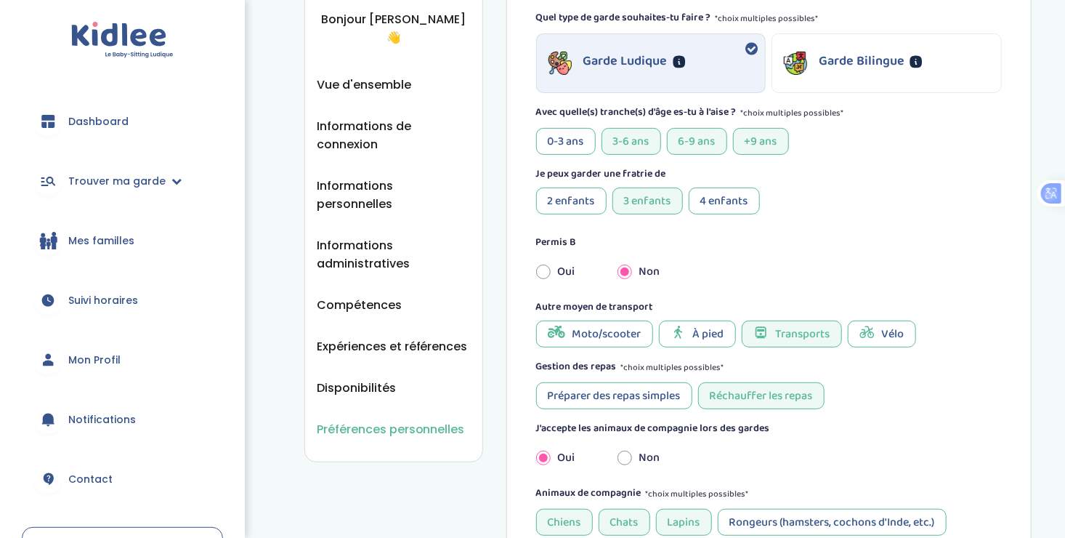
click at [771, 385] on div "Réchauffer les repas" at bounding box center [761, 395] width 126 height 27
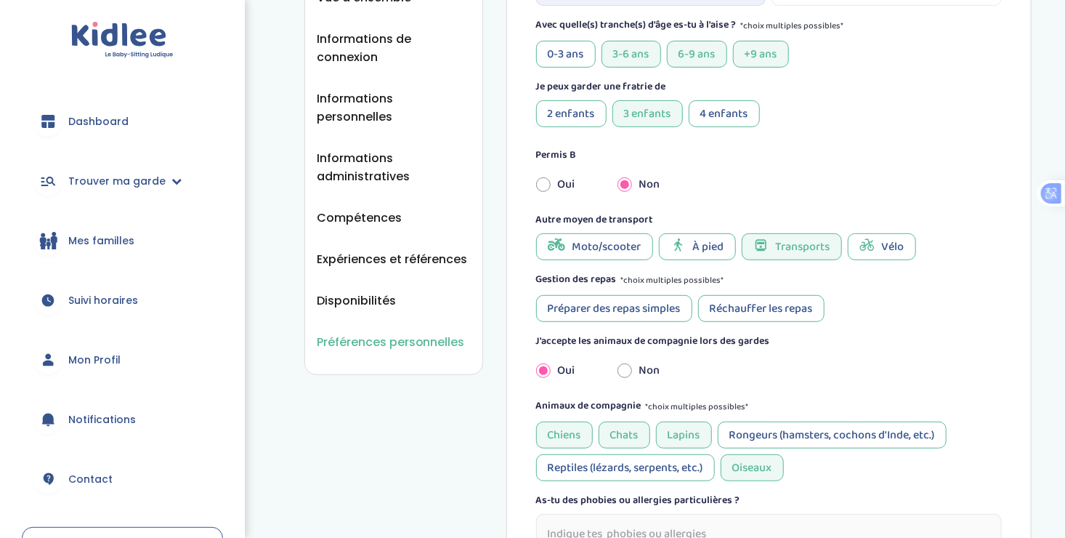
scroll to position [259, 0]
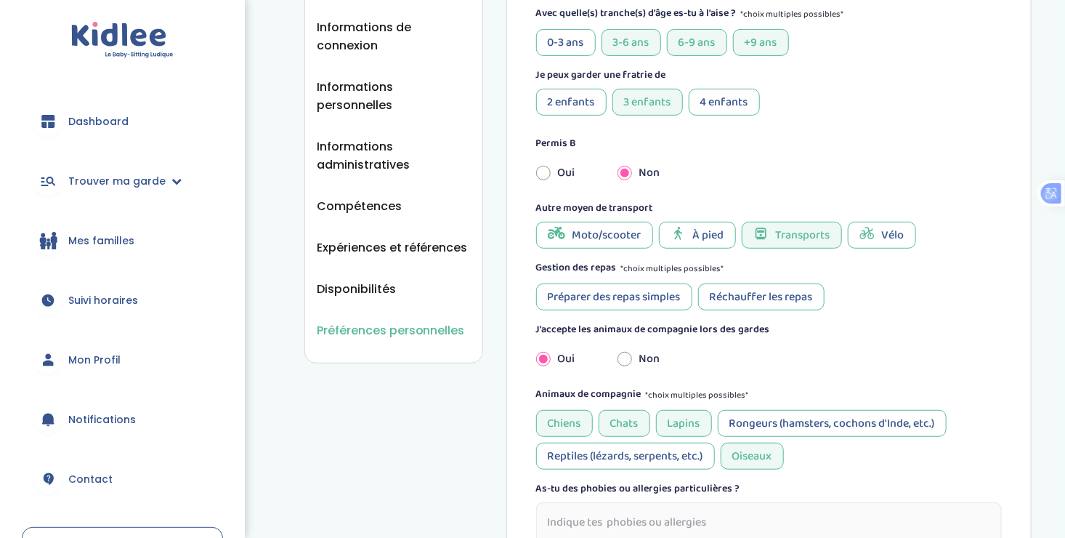
click at [753, 295] on div "Réchauffer les repas" at bounding box center [761, 296] width 126 height 27
drag, startPoint x: 753, startPoint y: 295, endPoint x: 851, endPoint y: 325, distance: 102.7
click at [851, 325] on div "J'accepte les animaux de compagnie lors des gardes" at bounding box center [769, 329] width 466 height 15
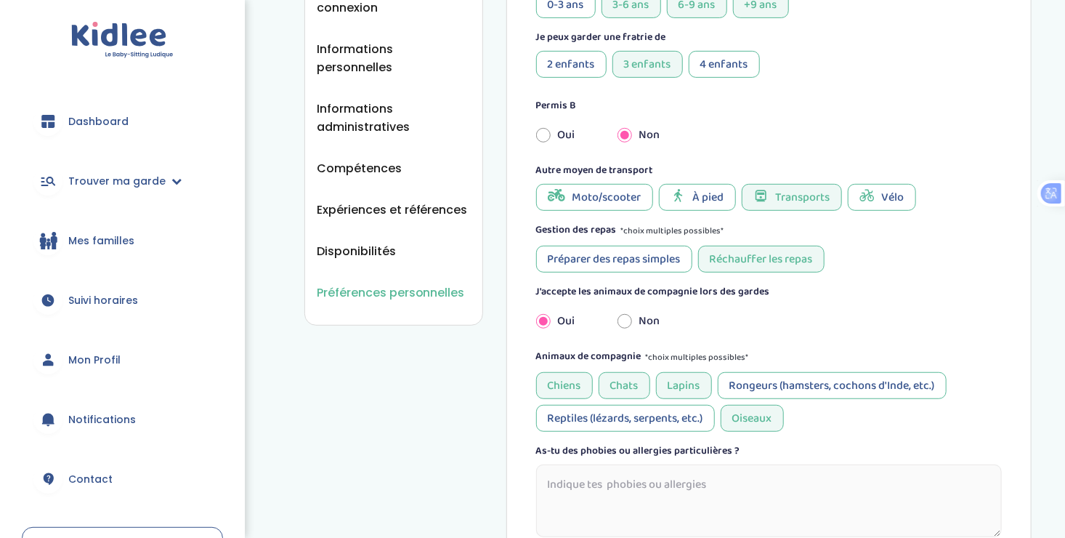
scroll to position [299, 0]
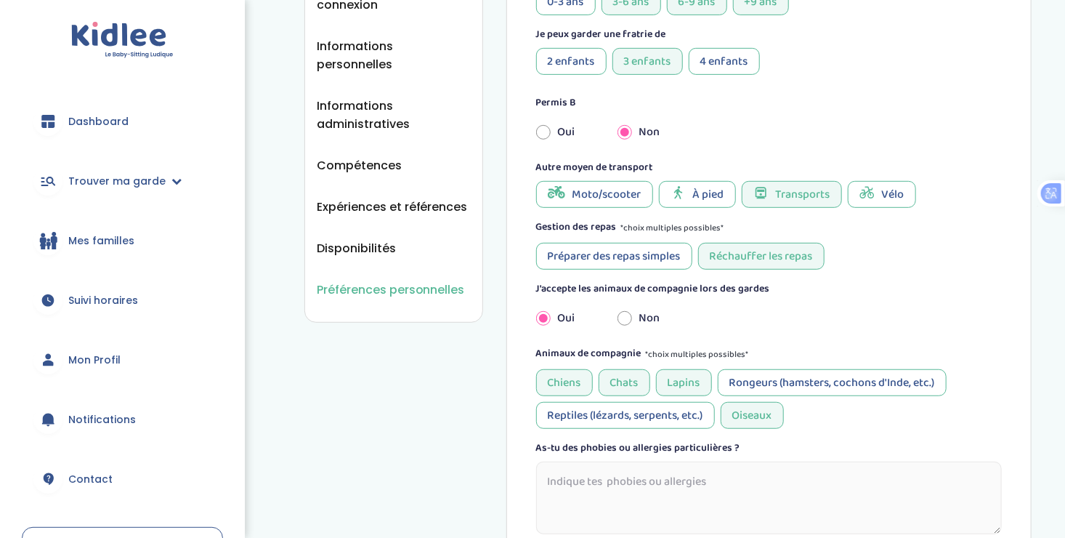
drag, startPoint x: 711, startPoint y: 427, endPoint x: 708, endPoint y: 405, distance: 22.7
click at [708, 405] on div "Reptiles (lézards, serpents, etc.)" at bounding box center [625, 415] width 179 height 27
drag, startPoint x: 708, startPoint y: 405, endPoint x: 795, endPoint y: 314, distance: 125.9
click at [795, 314] on div "Mes préférences Quel type de garde souhaites-tu faire ? *choix multiples possib…" at bounding box center [769, 217] width 466 height 763
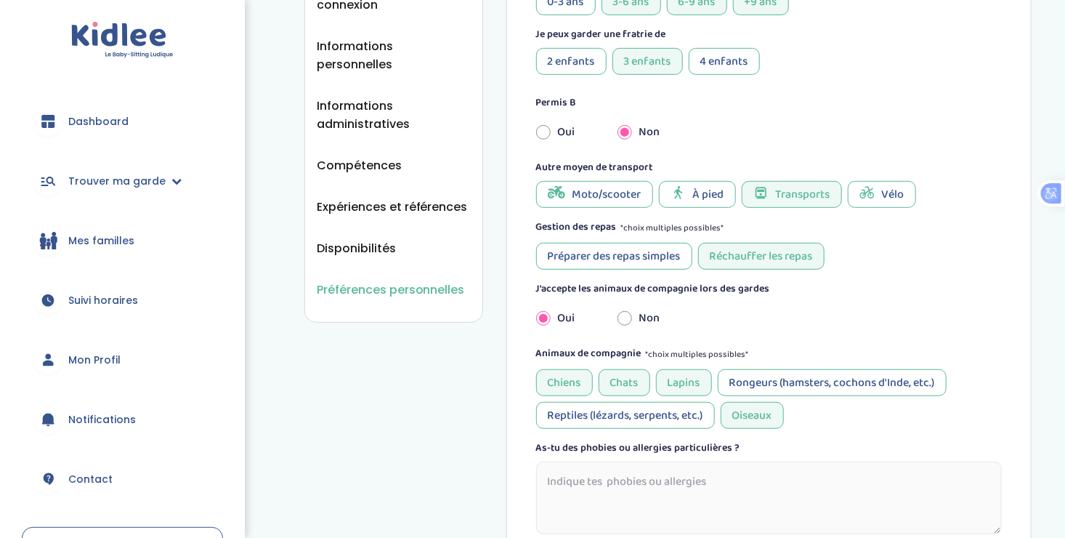
click at [795, 314] on div "Oui Non" at bounding box center [768, 318] width 487 height 32
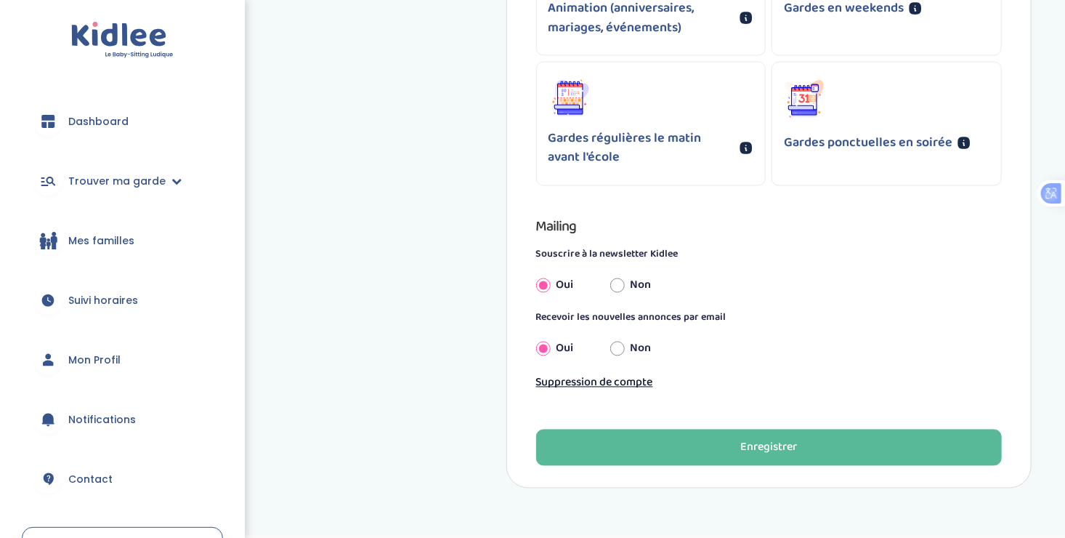
scroll to position [1181, 0]
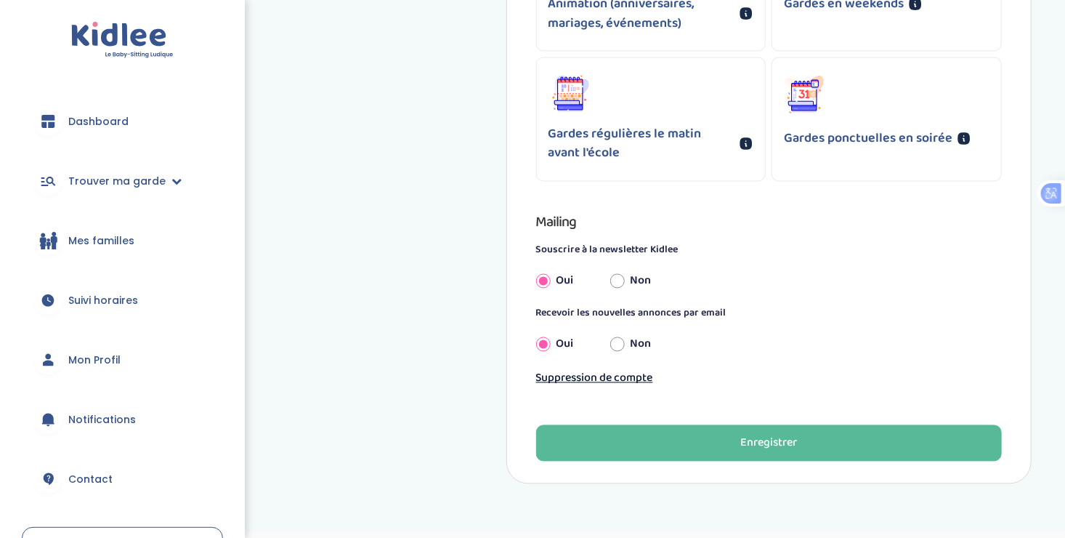
click at [745, 324] on div "Recevoir les nouvelles annonces par email Oui Non" at bounding box center [769, 333] width 466 height 54
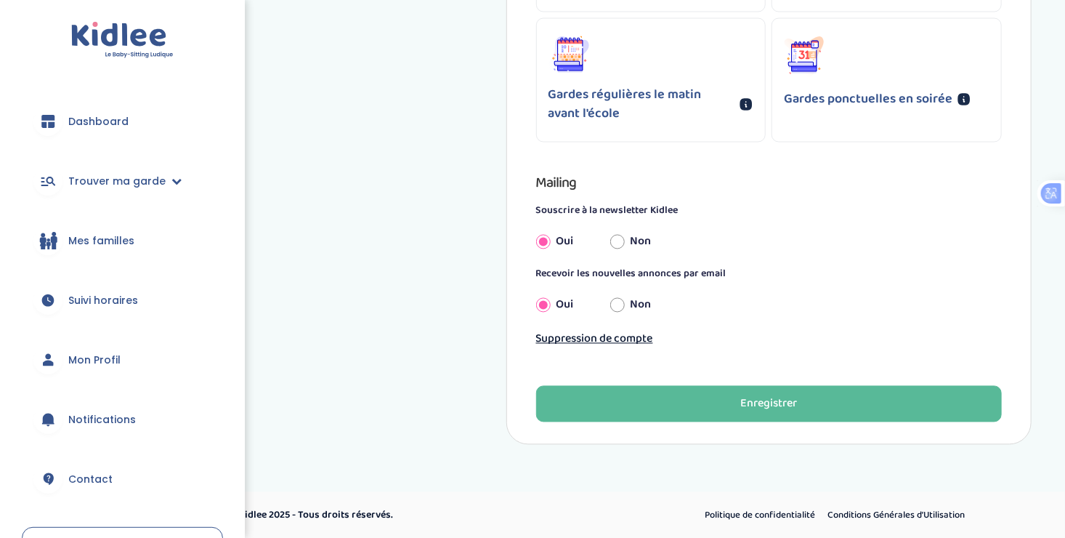
scroll to position [1221, 0]
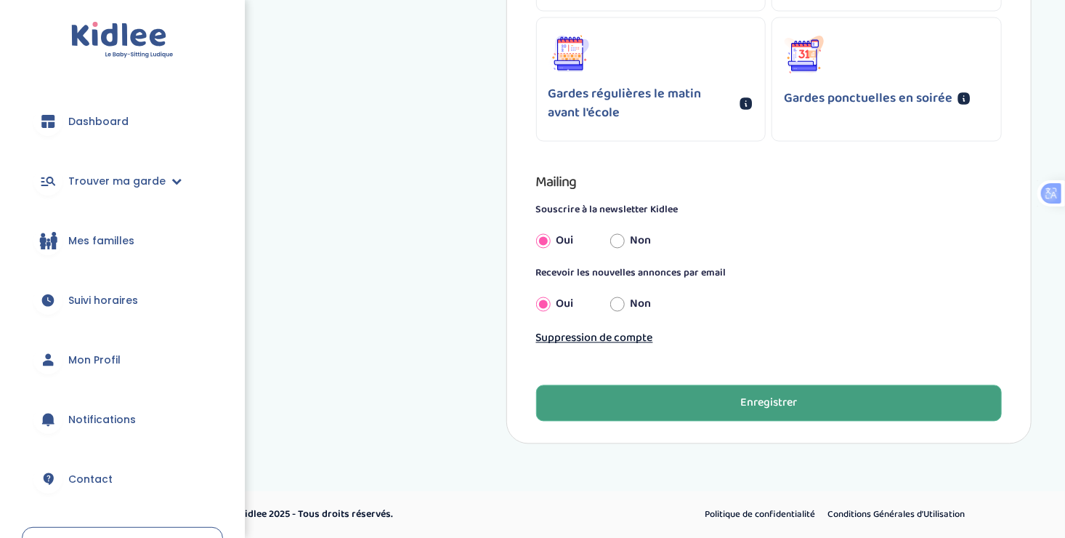
click at [727, 410] on button "Enregistrer" at bounding box center [769, 403] width 466 height 36
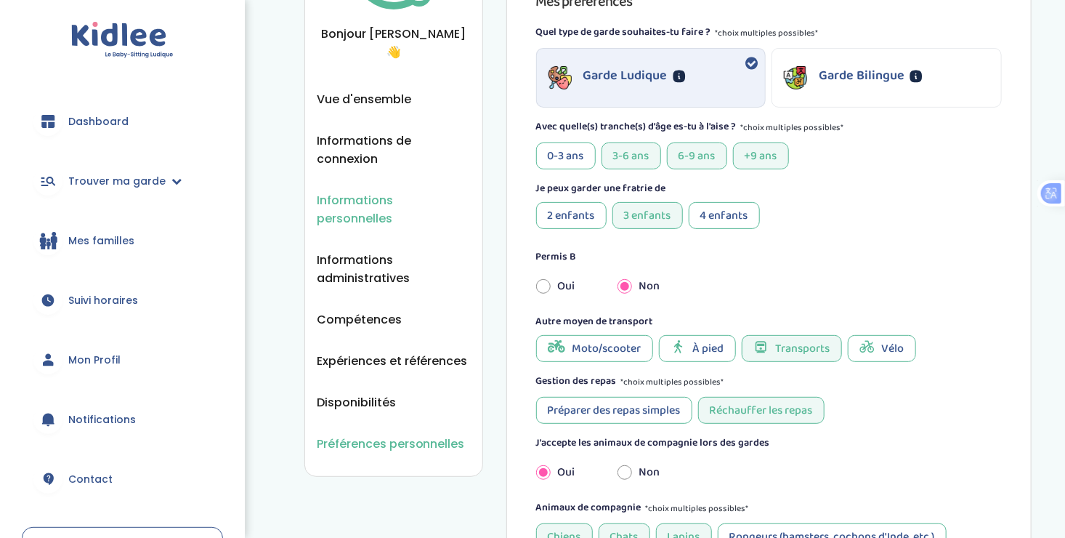
scroll to position [133, 0]
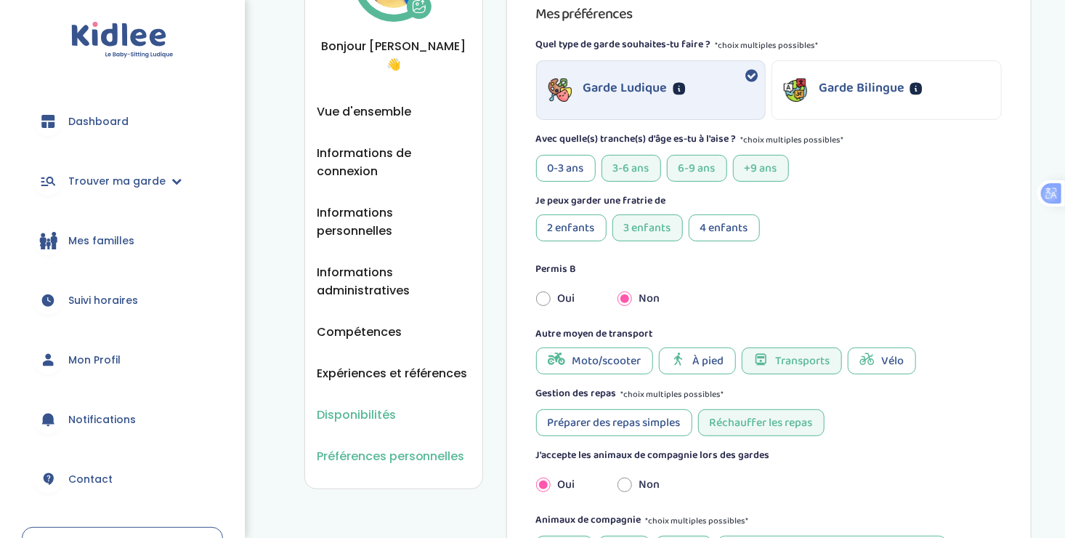
click at [338, 405] on span "Disponibilités" at bounding box center [356, 414] width 79 height 18
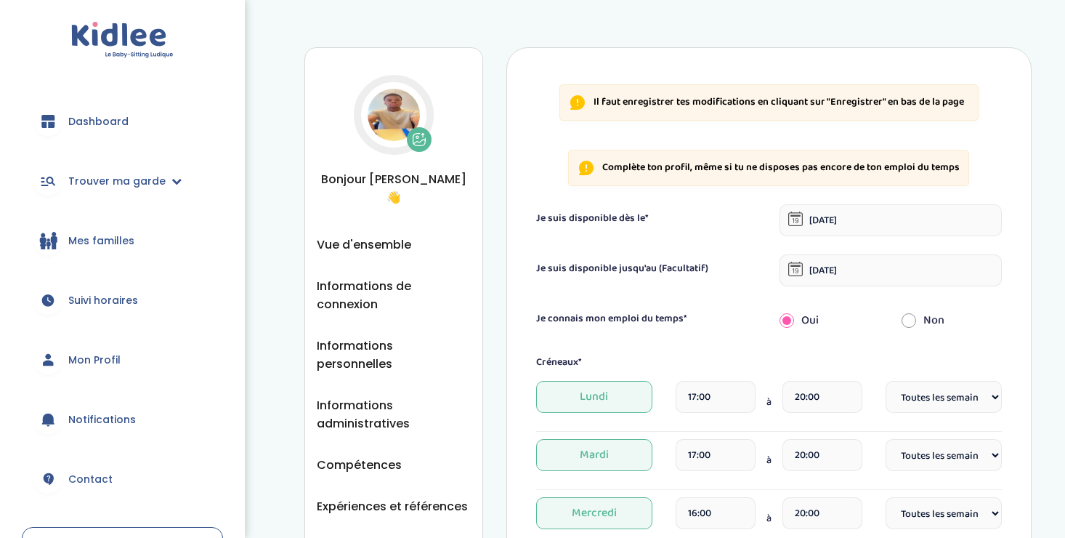
select select "1"
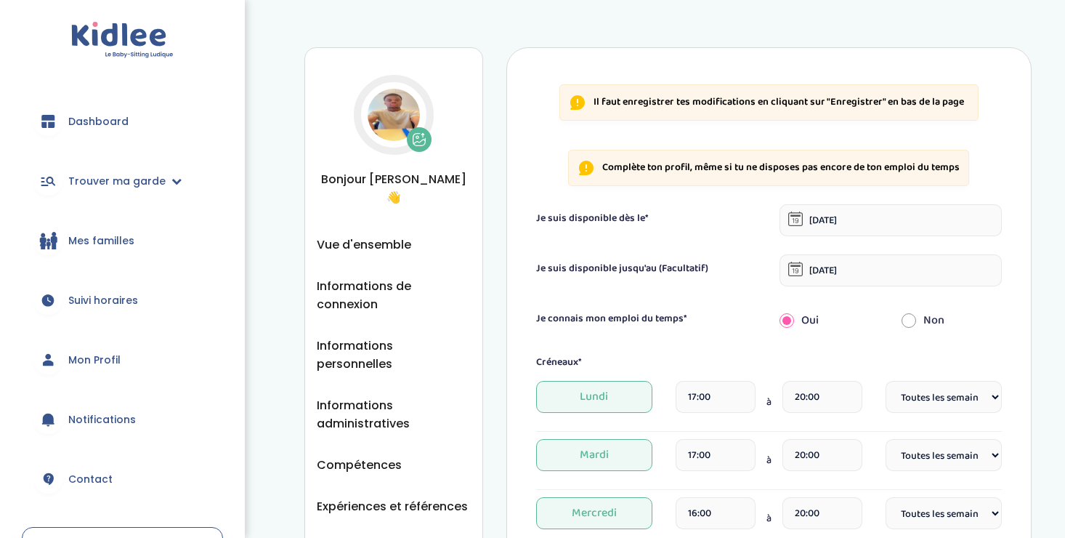
select select "1"
click at [591, 164] on icon at bounding box center [586, 168] width 15 height 15
click at [805, 103] on p "Il faut enregistrer tes modifications en cliquant sur "Enregistrer" en bas de l…" at bounding box center [778, 102] width 370 height 15
click at [365, 285] on span "Informations de connexion" at bounding box center [394, 295] width 154 height 36
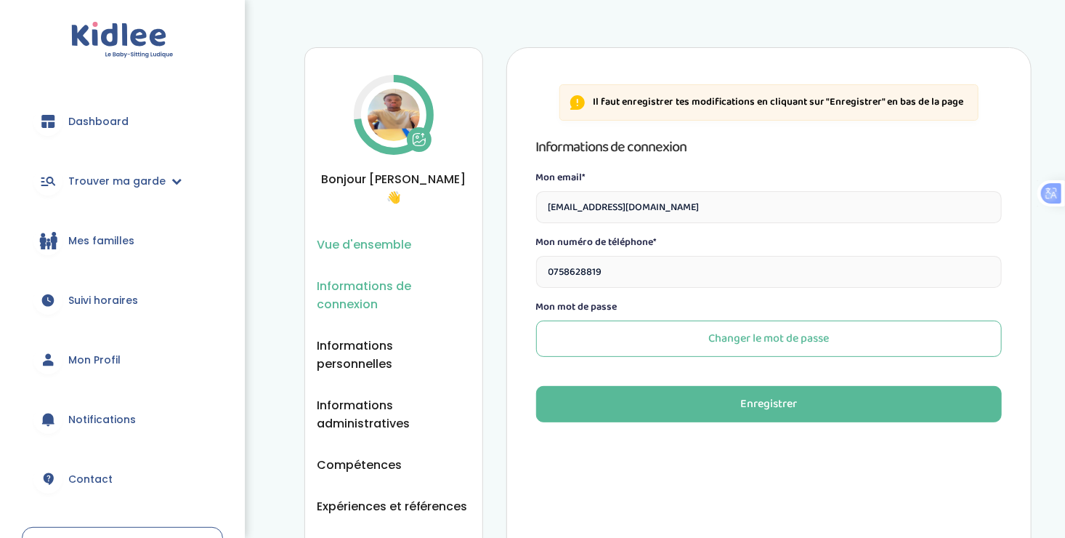
click at [381, 248] on span "Vue d'ensemble" at bounding box center [364, 244] width 94 height 18
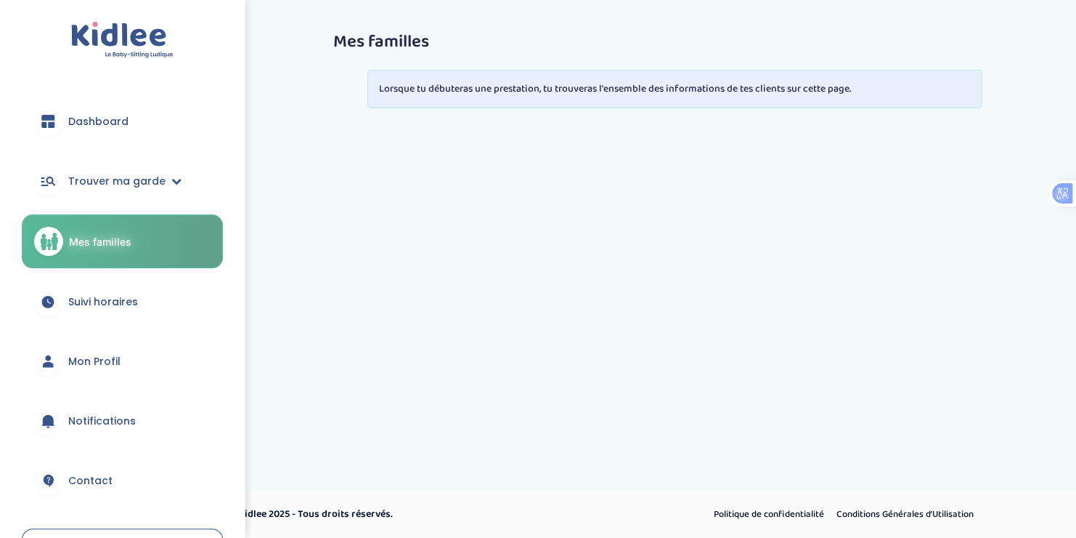
click at [89, 302] on span "Suivi horaires" at bounding box center [103, 301] width 70 height 15
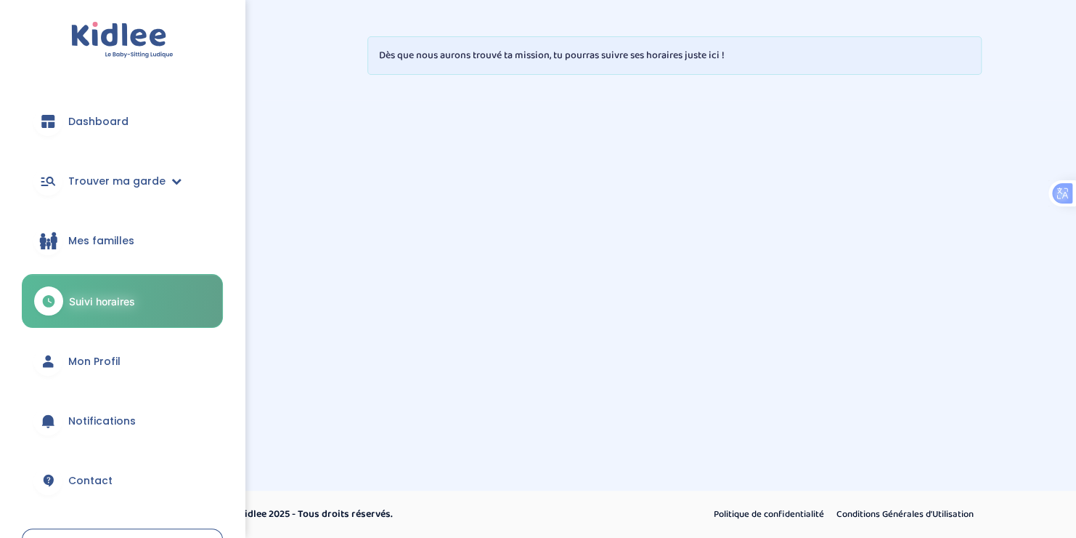
click at [55, 359] on icon at bounding box center [48, 361] width 15 height 15
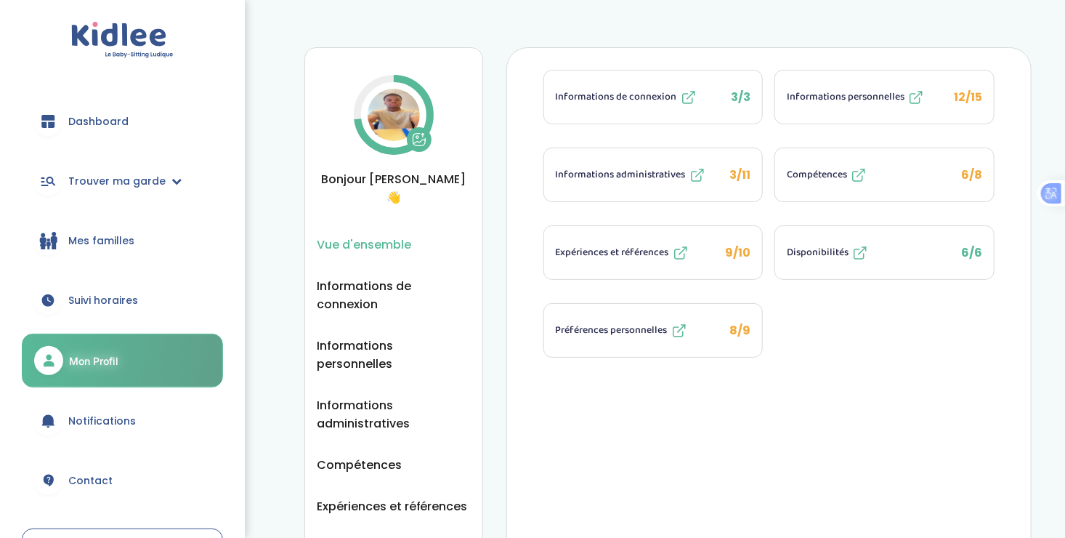
click at [854, 249] on icon at bounding box center [858, 253] width 9 height 9
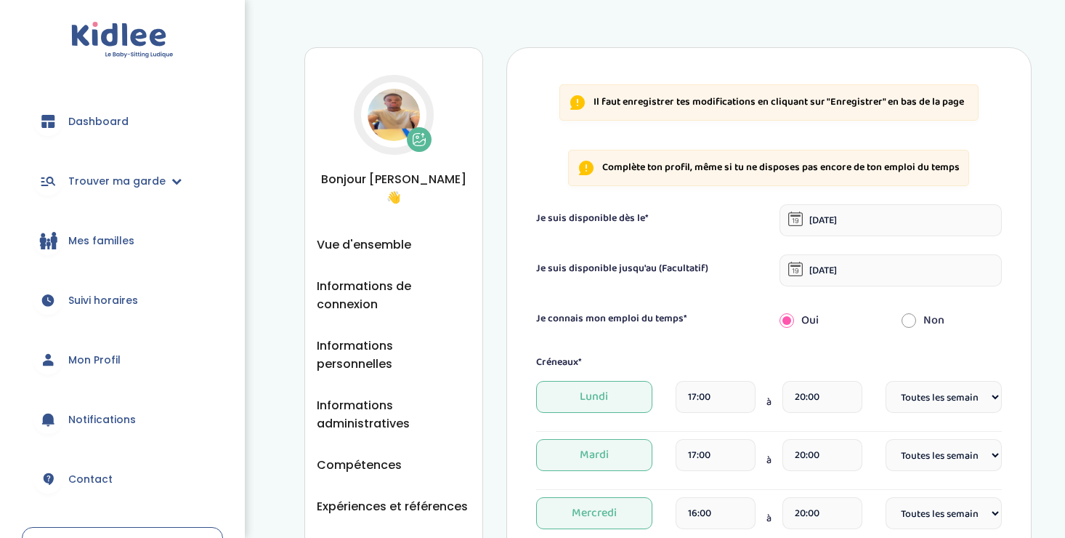
select select "1"
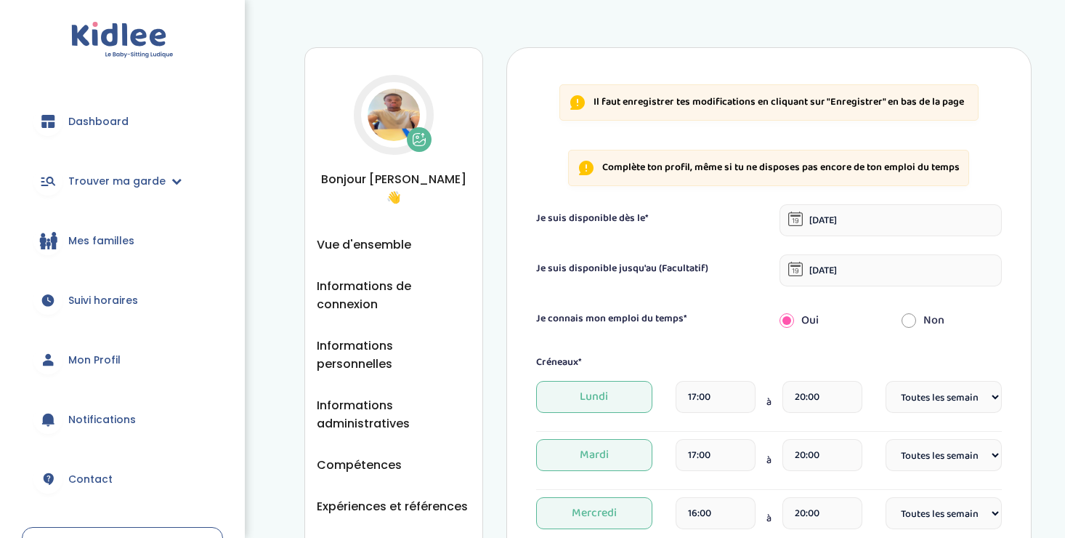
select select "1"
click at [92, 180] on span "Trouver ma garde" at bounding box center [116, 181] width 97 height 15
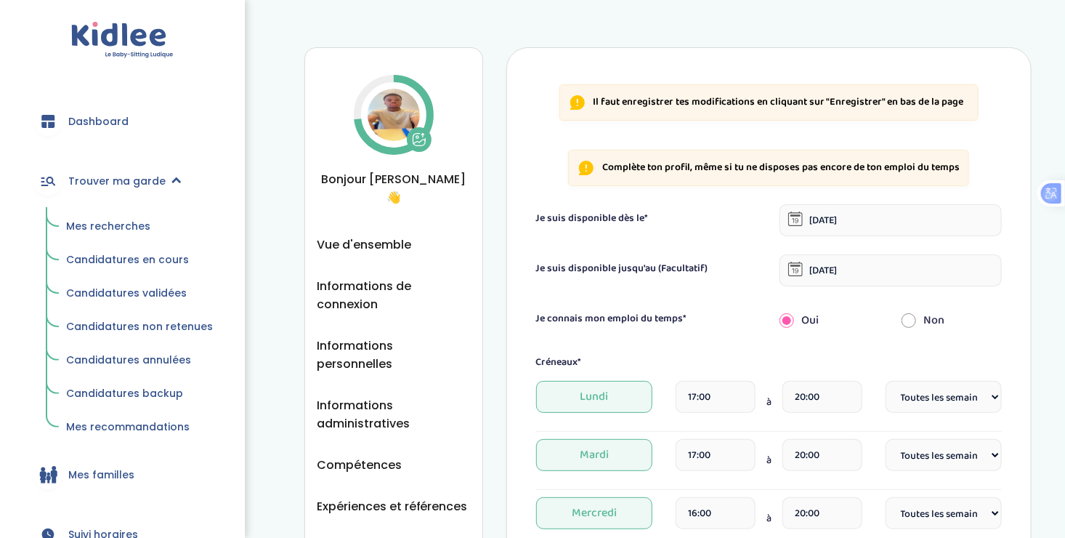
click at [86, 216] on link "Mes recherches" at bounding box center [139, 227] width 167 height 28
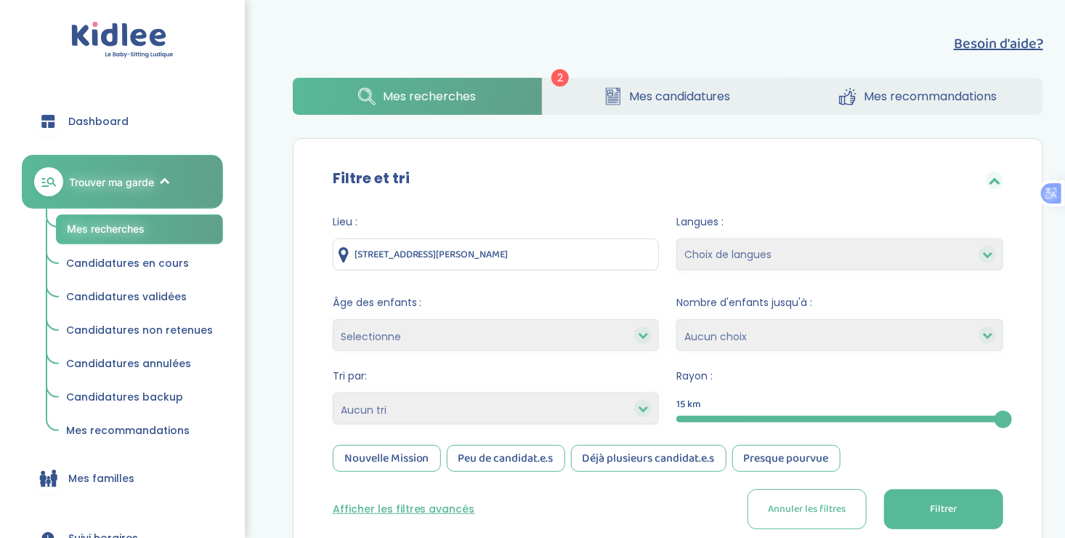
click at [867, 277] on div "Langues : Choix de langues Allemand Anglais Arabe Espagnol Italien Français Cor…" at bounding box center [839, 245] width 327 height 63
click at [89, 115] on span "Dashboard" at bounding box center [98, 121] width 60 height 15
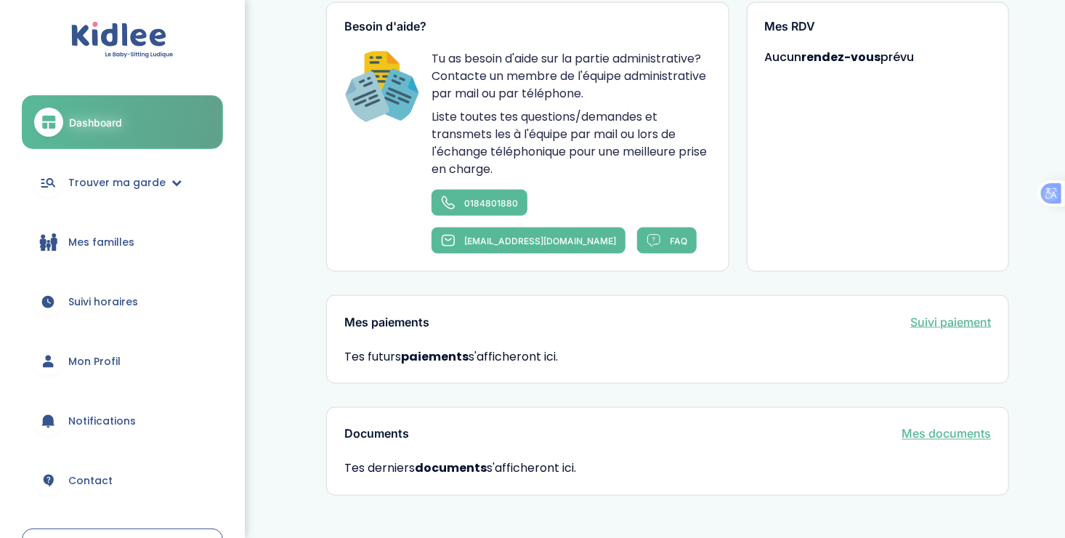
scroll to position [970, 0]
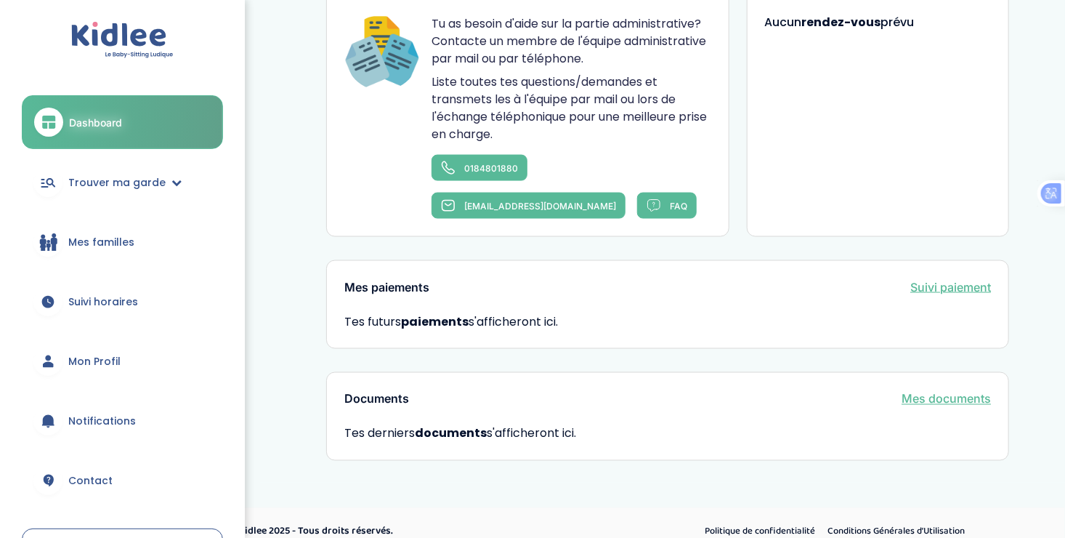
click at [577, 425] on span "Tes derniers documents s'afficheront ici." at bounding box center [667, 433] width 646 height 17
drag, startPoint x: 679, startPoint y: 436, endPoint x: 769, endPoint y: 452, distance: 91.5
click at [925, 390] on link "Mes documents" at bounding box center [945, 398] width 89 height 17
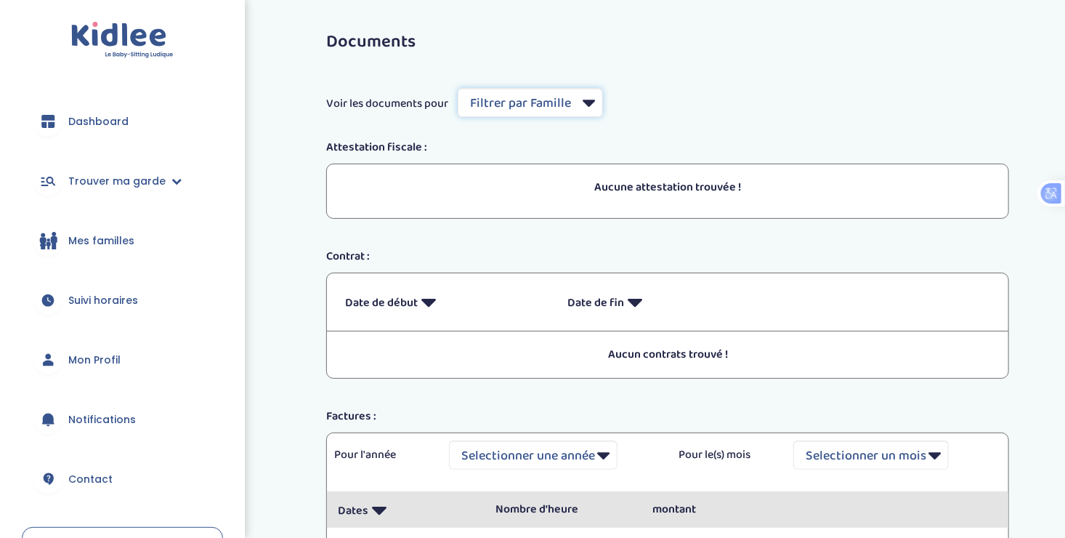
click at [578, 95] on select "Filtrer par Famille" at bounding box center [530, 102] width 145 height 29
click at [76, 240] on span "Mes familles" at bounding box center [101, 240] width 66 height 15
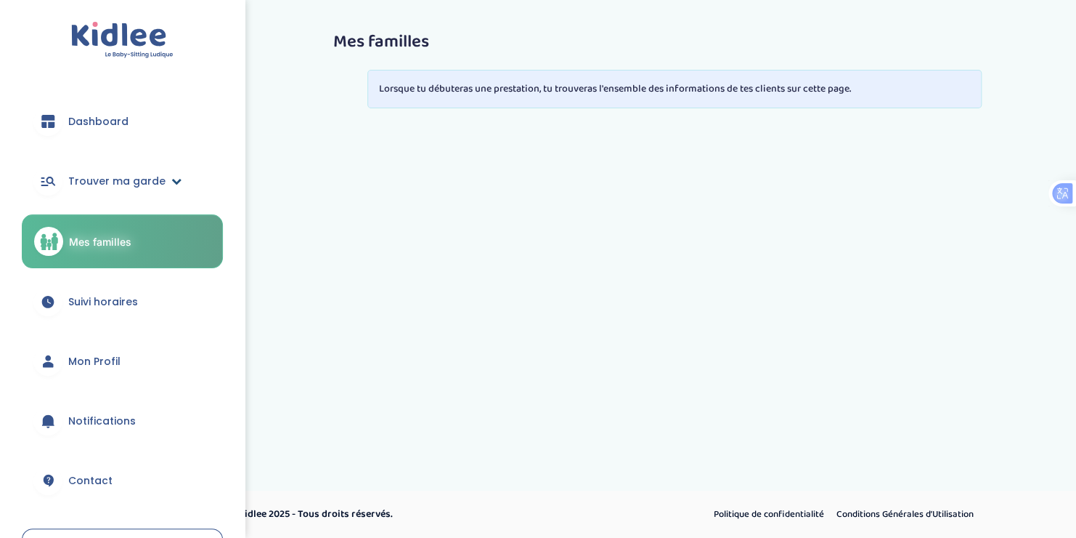
click at [91, 181] on span "Trouver ma garde" at bounding box center [116, 181] width 97 height 15
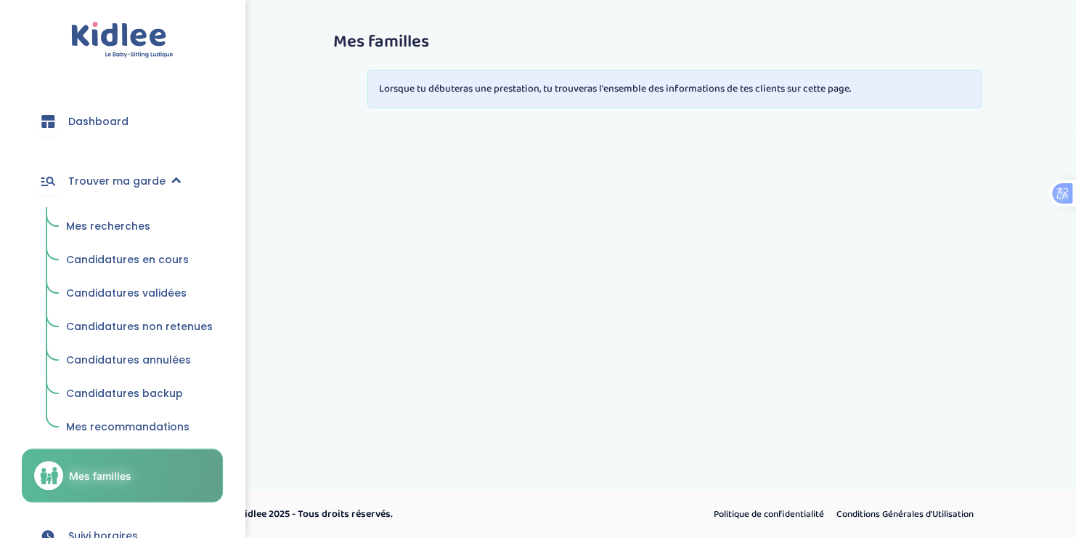
click at [124, 421] on span "Mes recommandations" at bounding box center [127, 426] width 123 height 15
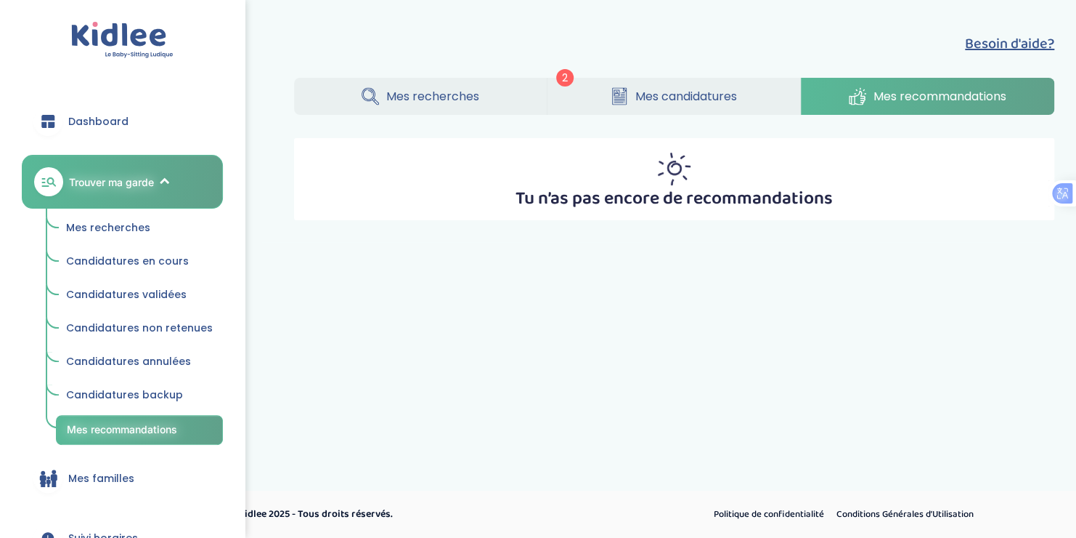
click at [429, 102] on span "Mes recherches" at bounding box center [432, 96] width 93 height 18
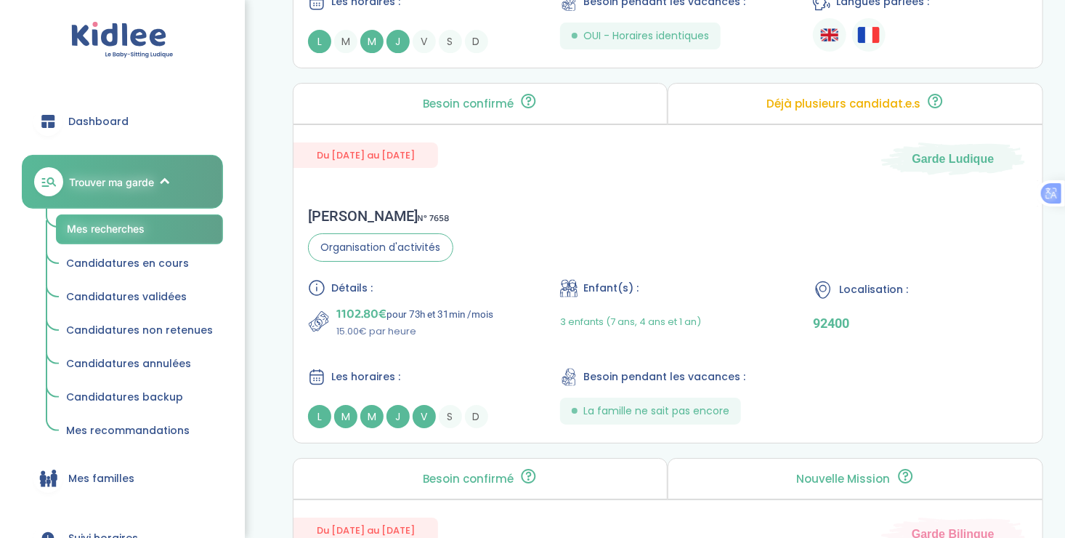
scroll to position [2441, 0]
click at [506, 349] on div "Détails : 1102.80€ pour 73h et 31min /mois 15.00€ par heure Enfant(s) : 3 enfan…" at bounding box center [668, 353] width 720 height 149
